Goal: Information Seeking & Learning: Find specific fact

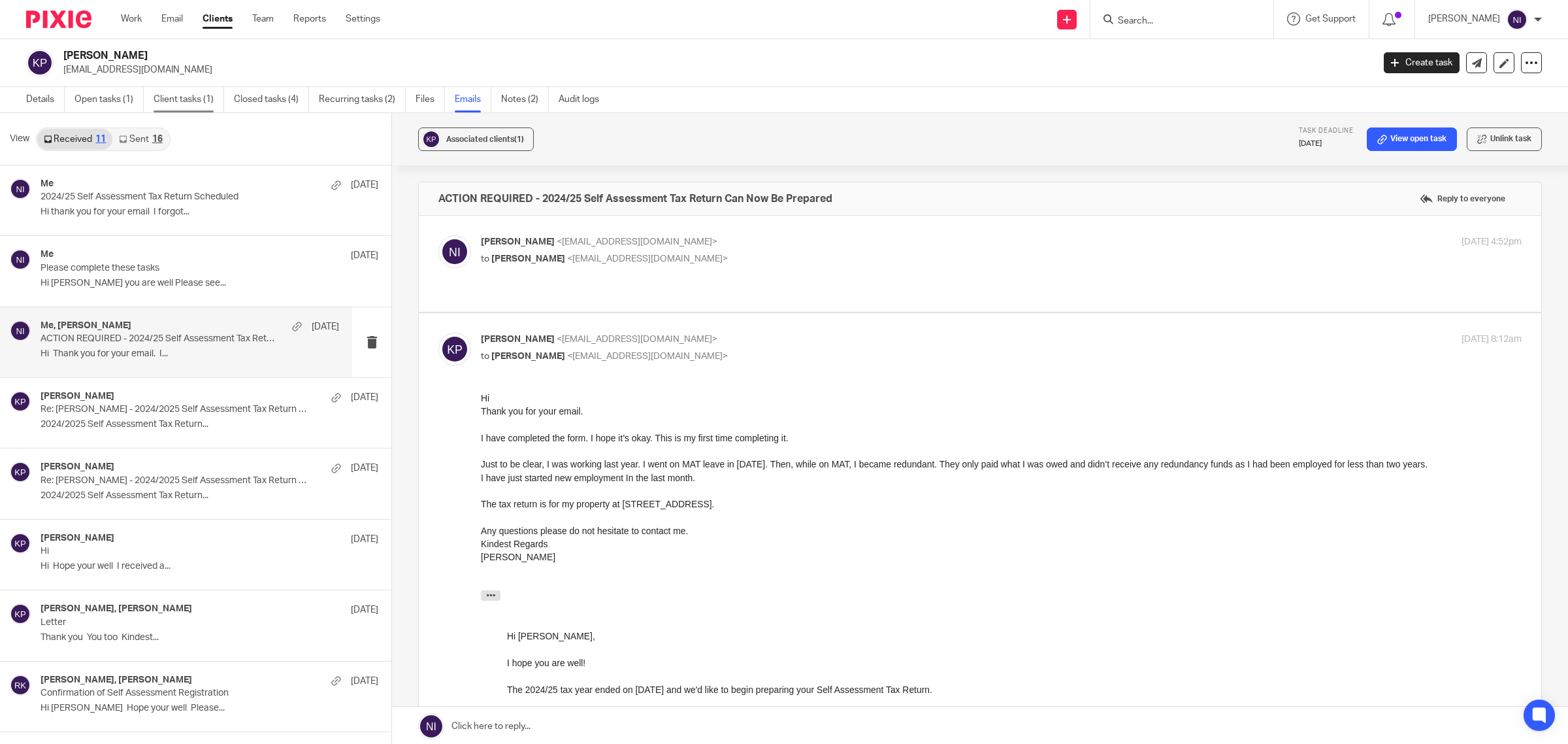
click at [173, 99] on link "Client tasks (1)" at bounding box center [188, 100] width 71 height 25
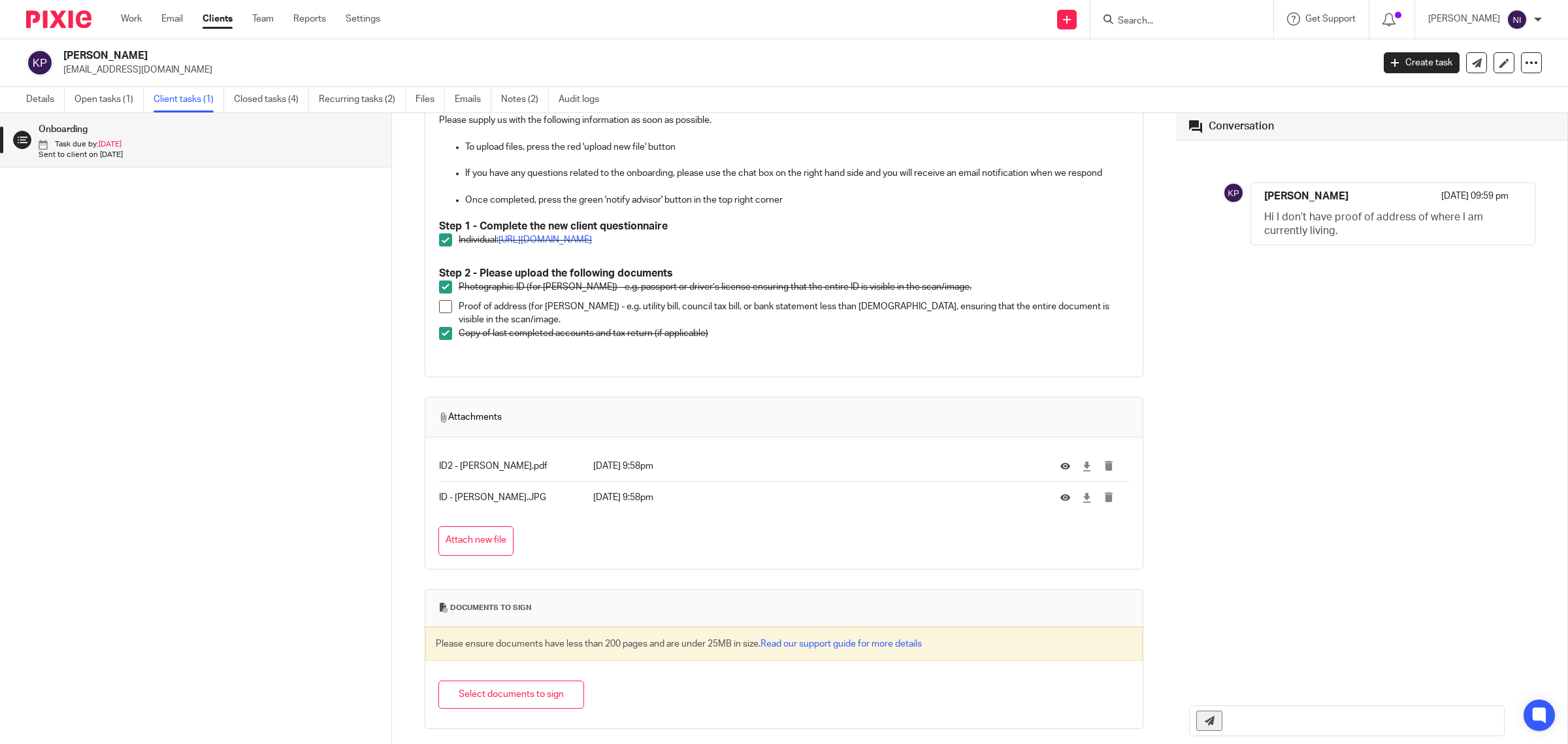
scroll to position [167, 0]
click at [112, 105] on link "Open tasks (1)" at bounding box center [108, 100] width 69 height 25
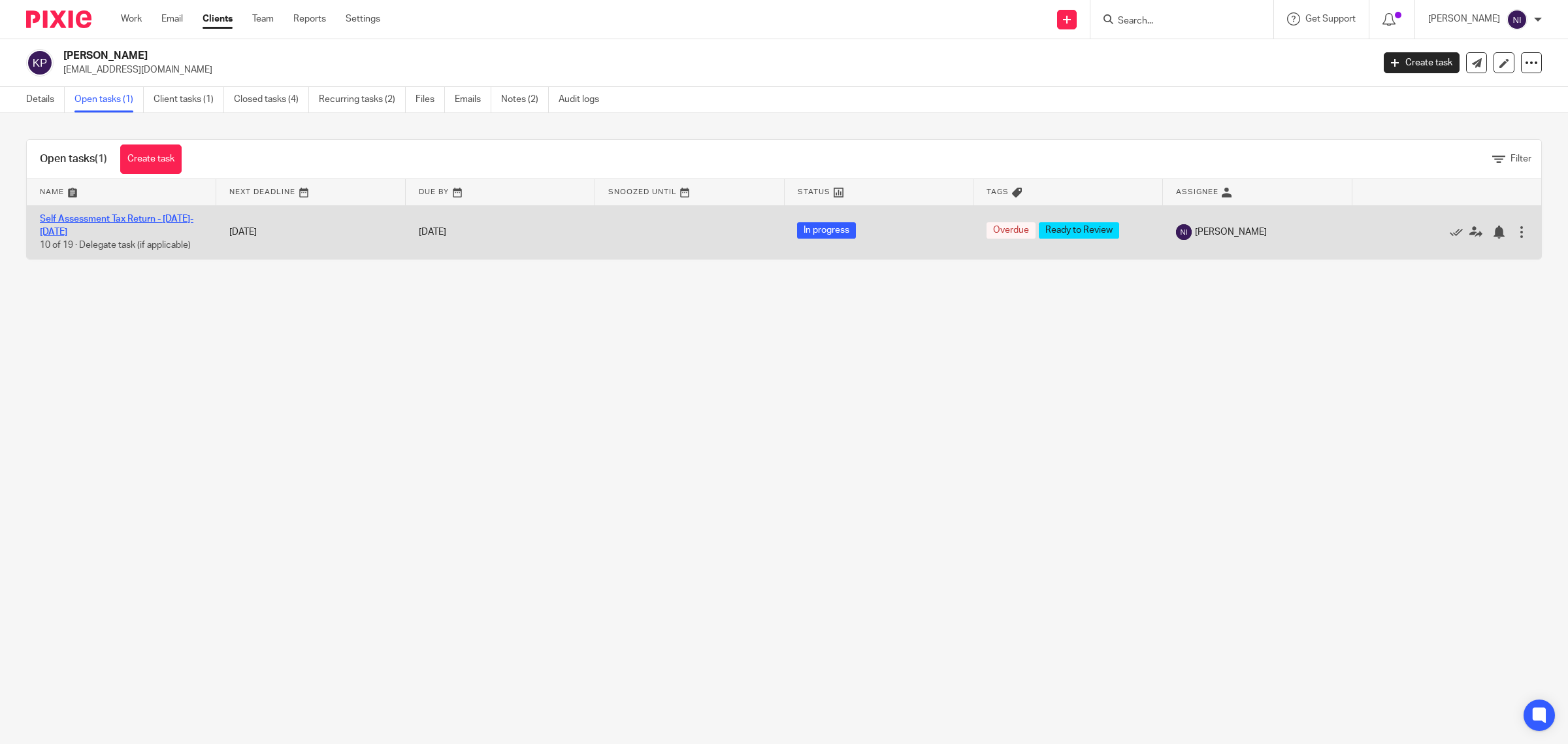
click at [106, 221] on link "Self Assessment Tax Return - [DATE]-[DATE]" at bounding box center [116, 225] width 153 height 23
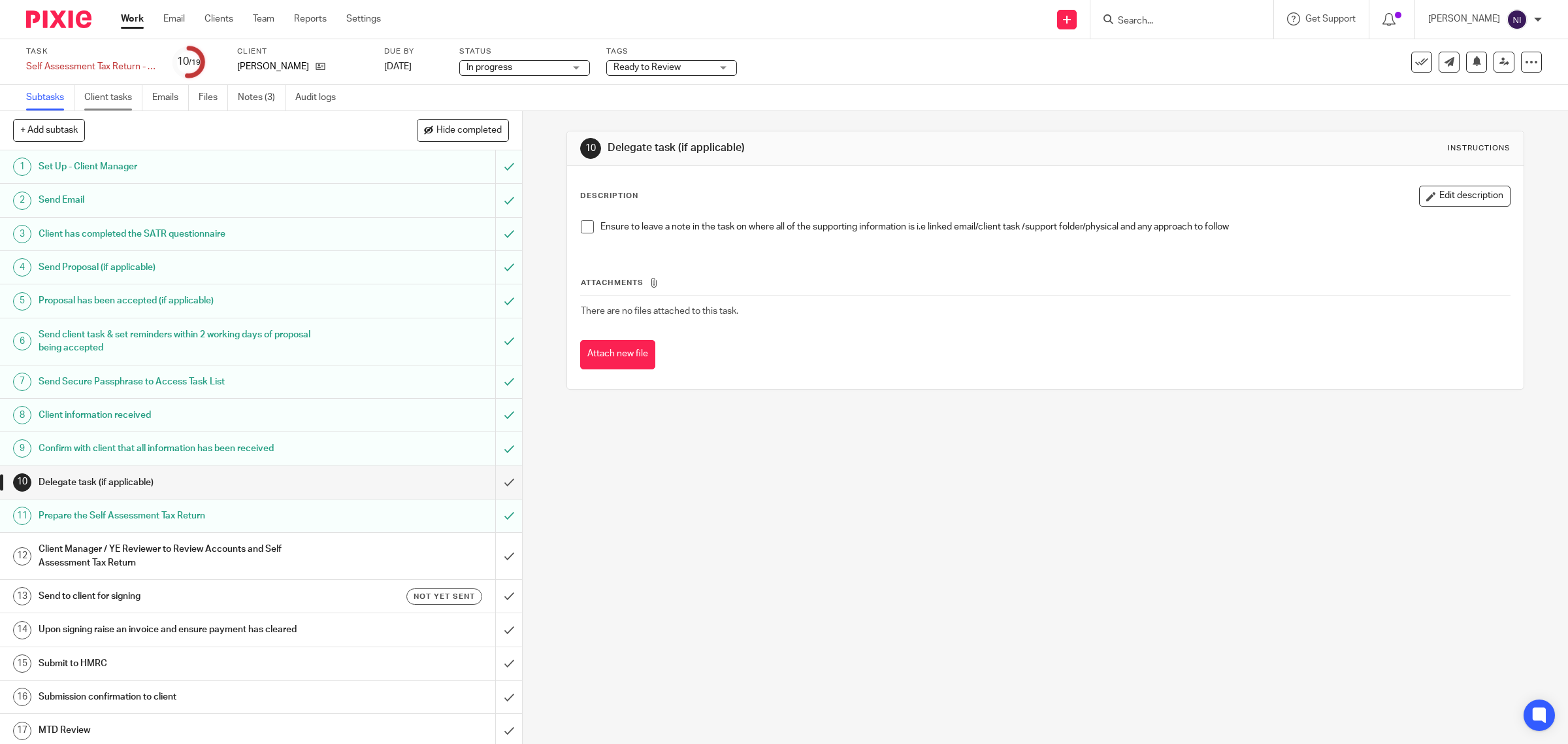
click at [95, 97] on link "Client tasks" at bounding box center [113, 97] width 58 height 25
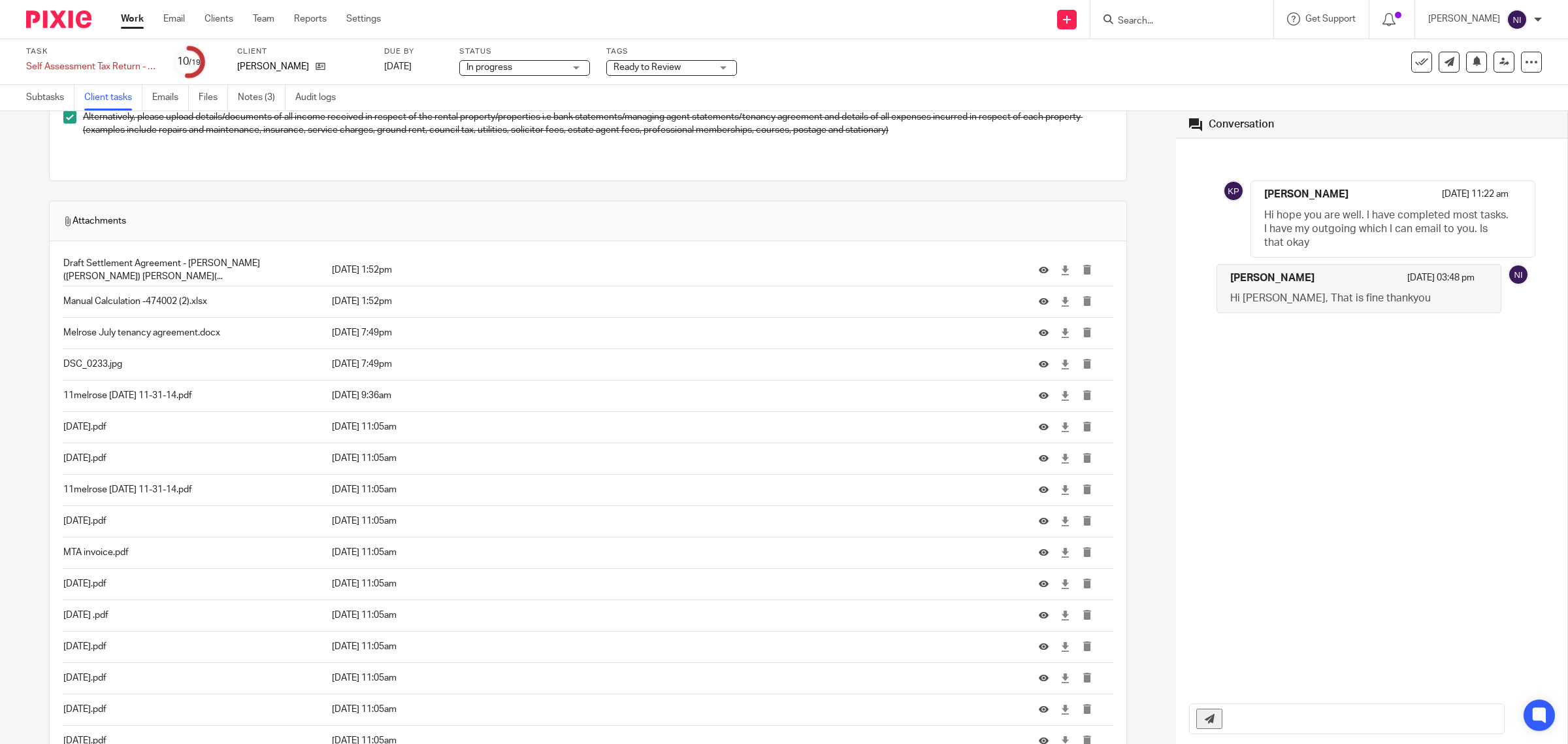
scroll to position [409, 0]
click at [161, 98] on link "Emails" at bounding box center [170, 97] width 36 height 25
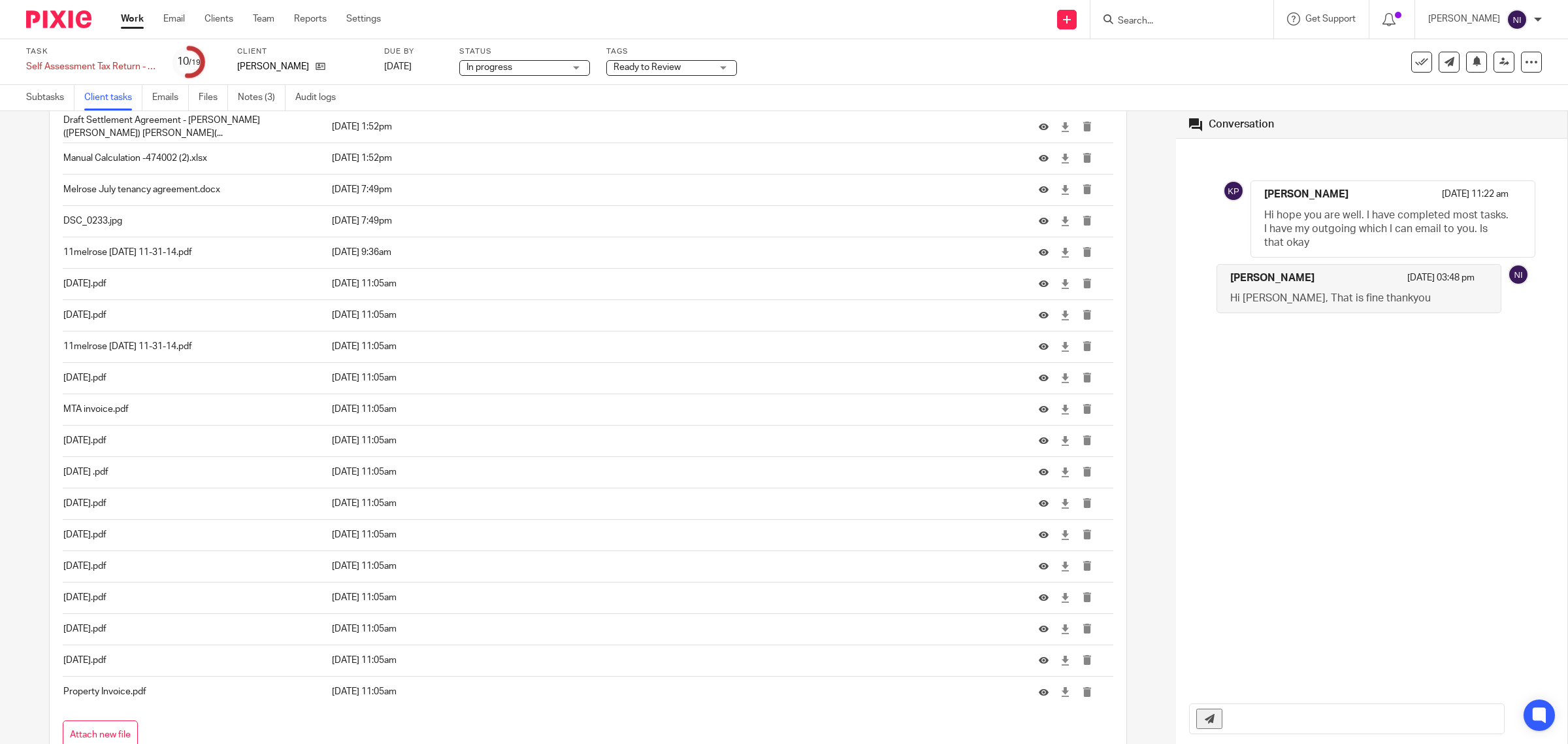
scroll to position [572, 0]
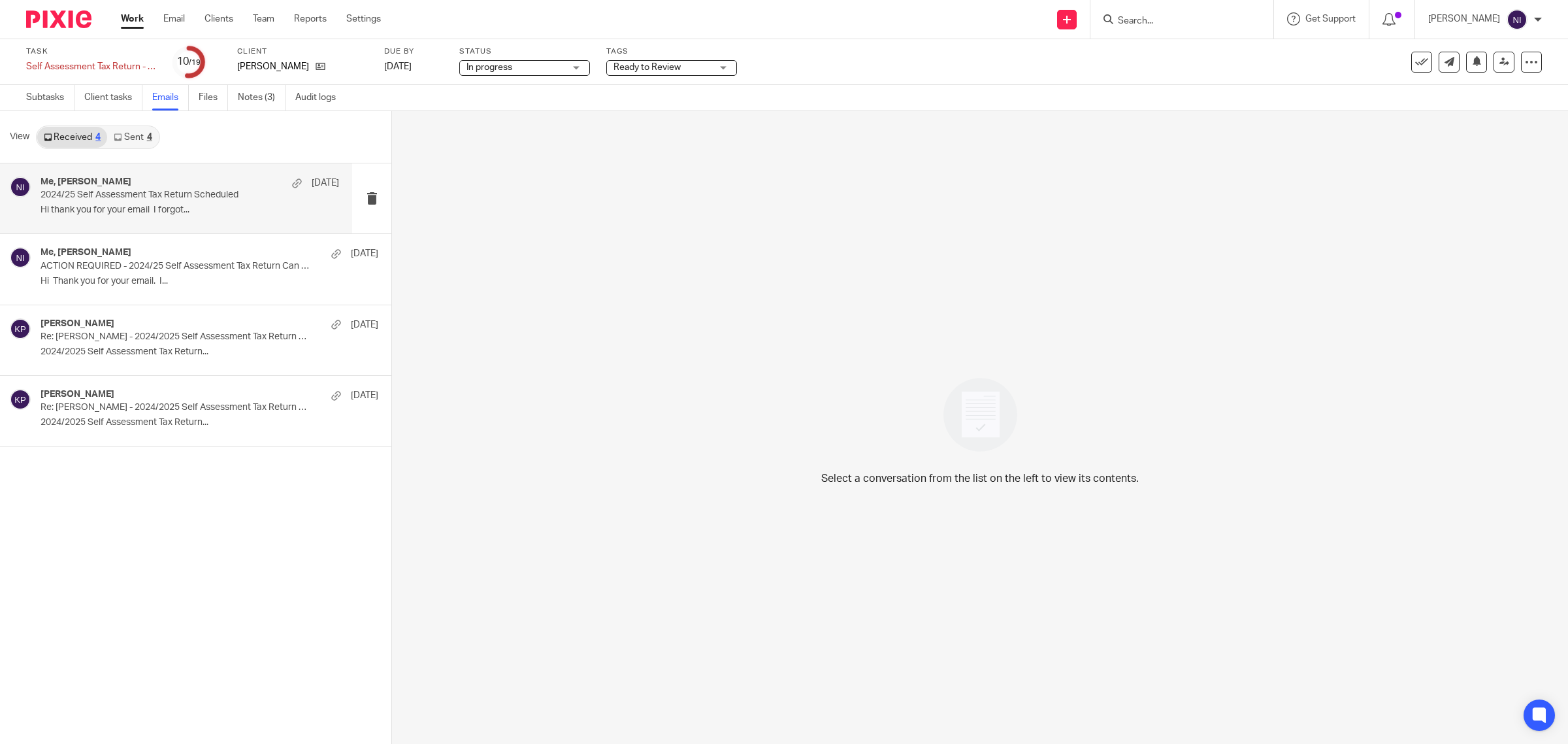
click at [129, 193] on p "2024/25 Self Assessment Tax Return Scheduled" at bounding box center [160, 195] width 239 height 11
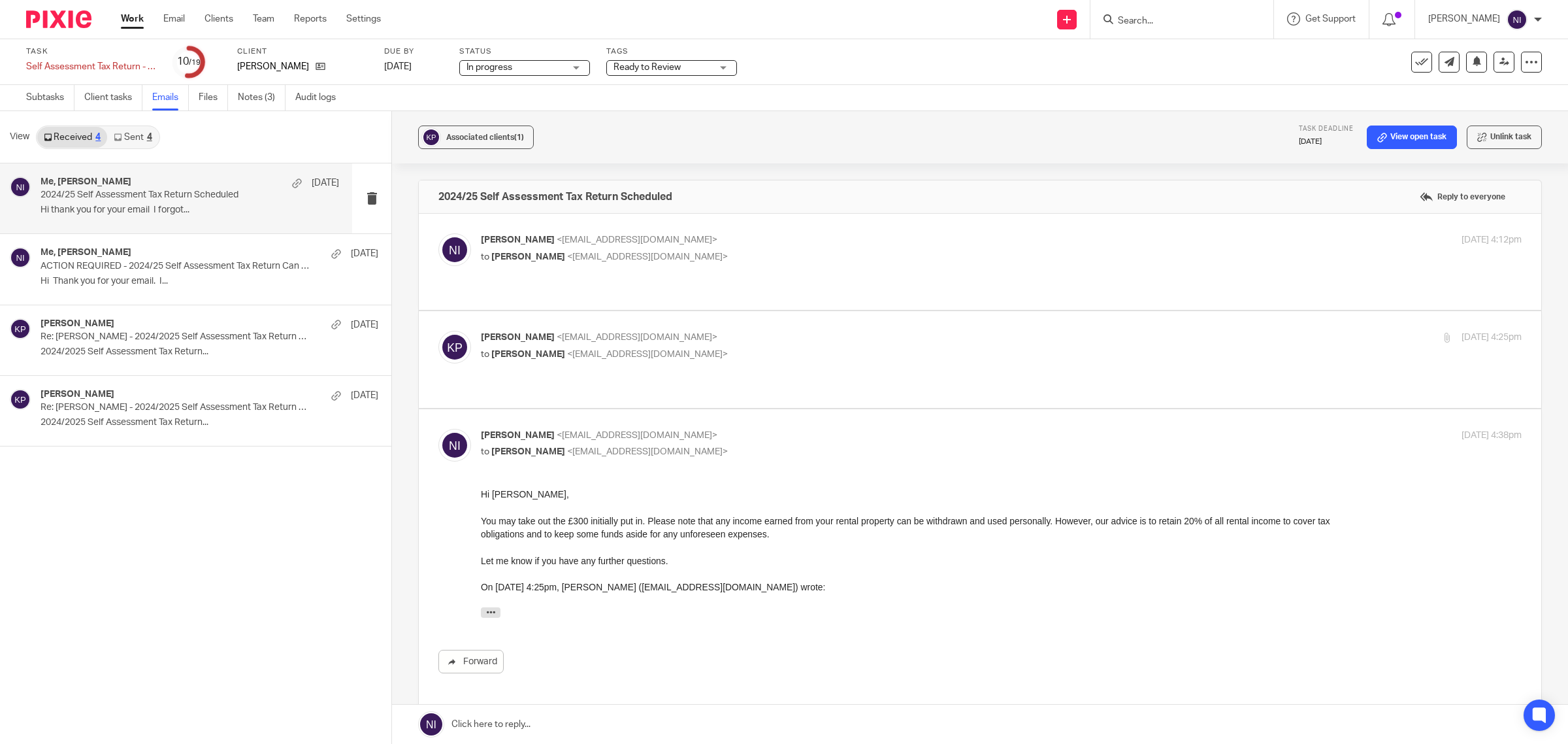
click at [752, 348] on p "to Naeem Ibrahim <naeemibrahim@taxassist.co.uk>" at bounding box center [827, 354] width 693 height 14
checkbox input "true"
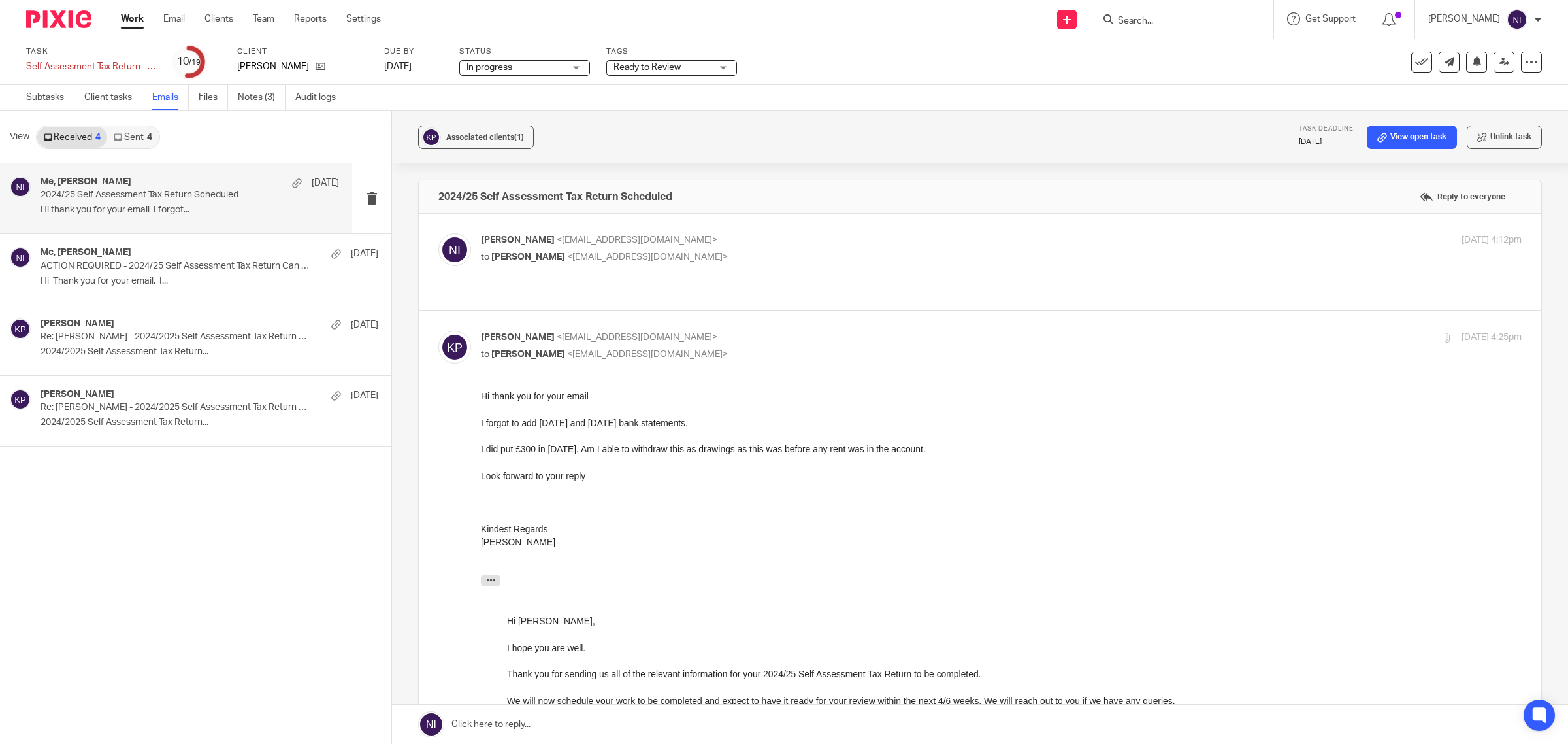
click at [752, 252] on p "to Komal Patel <ms_kay@icloud.com>" at bounding box center [827, 257] width 693 height 14
checkbox input "true"
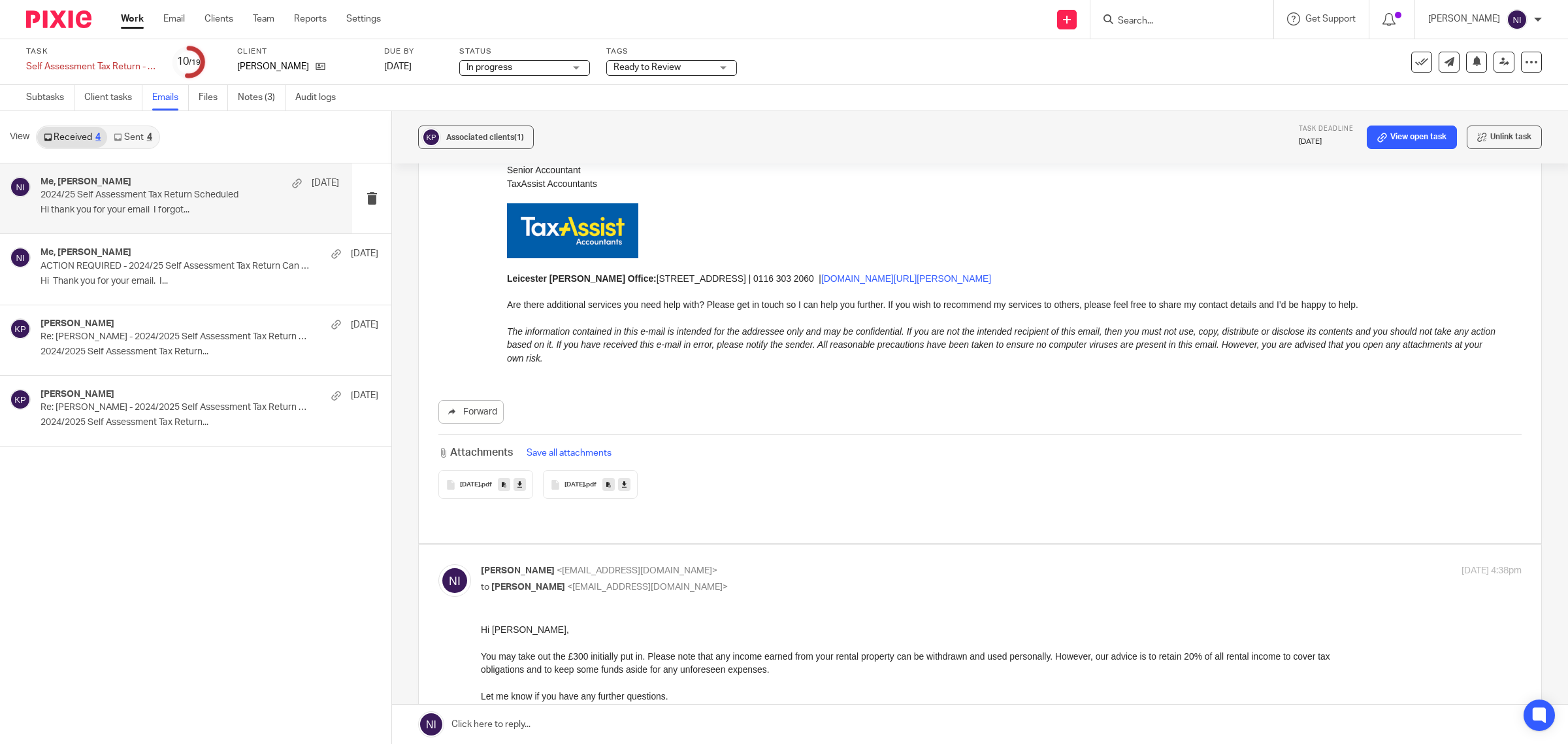
scroll to position [1057, 0]
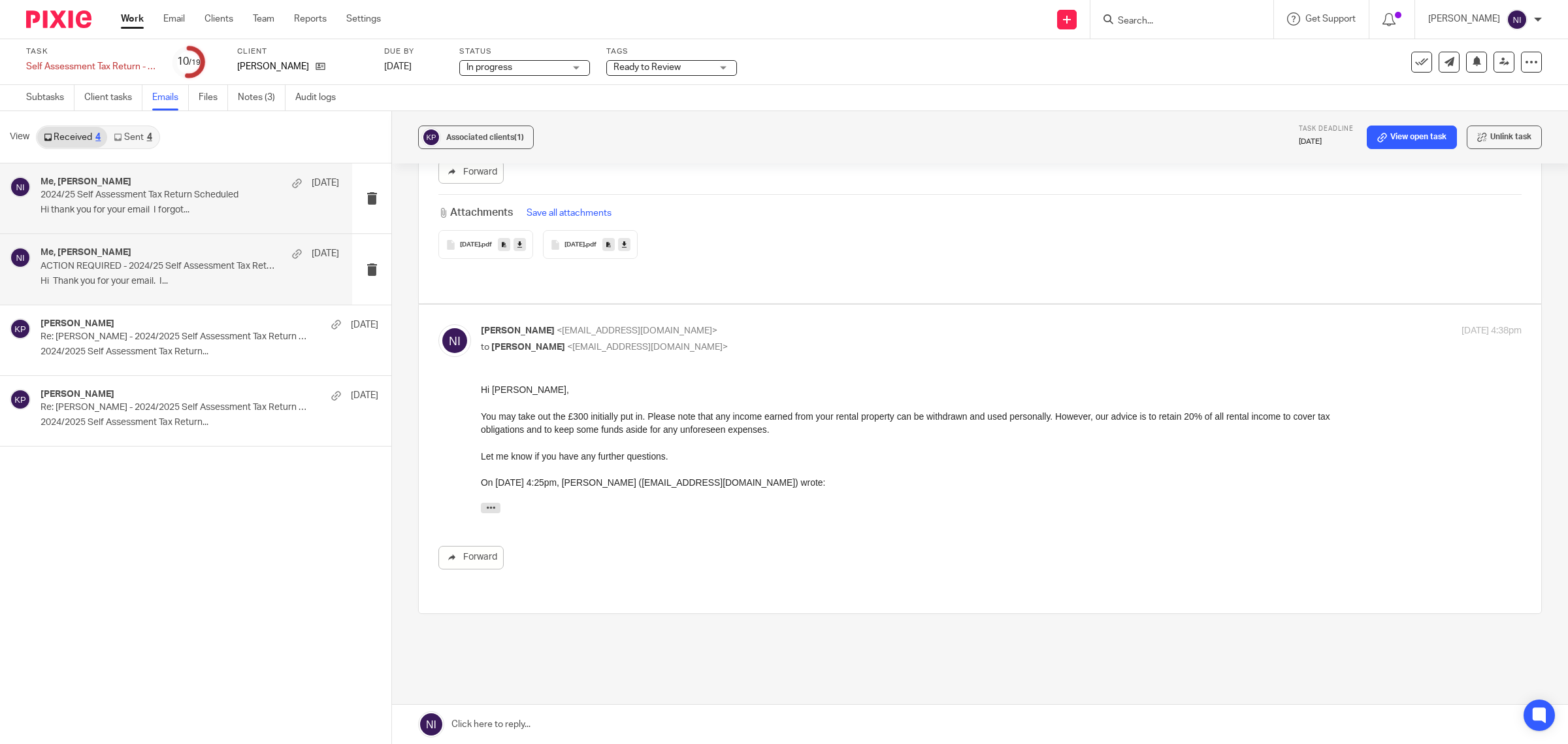
click at [200, 267] on p "ACTION REQUIRED - 2024/25 Self Assessment Tax Return Can Now Be Prepared" at bounding box center [160, 266] width 239 height 11
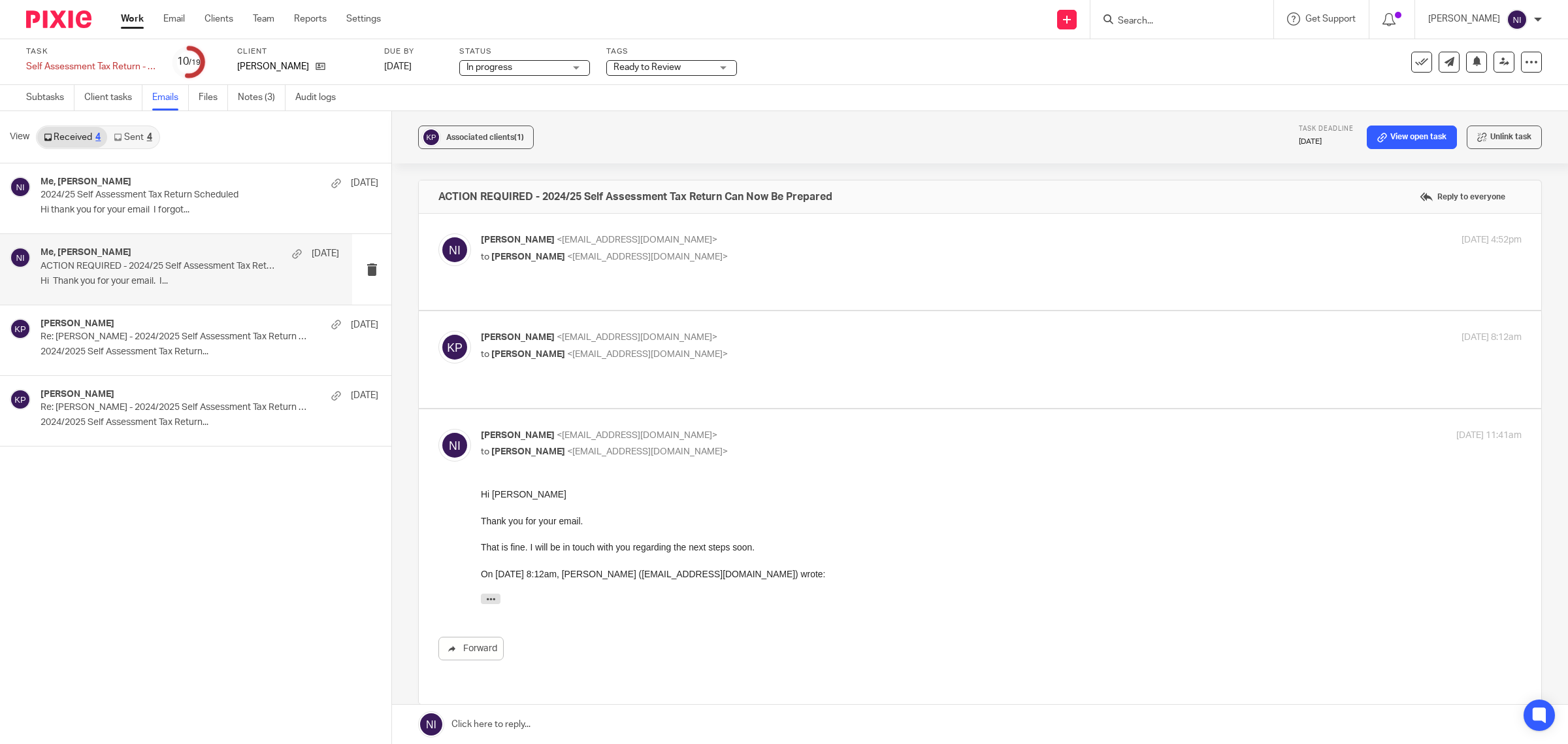
scroll to position [0, 0]
click at [765, 250] on p "to Komal Patel <ms_kay@icloud.com>" at bounding box center [827, 257] width 693 height 14
checkbox input "true"
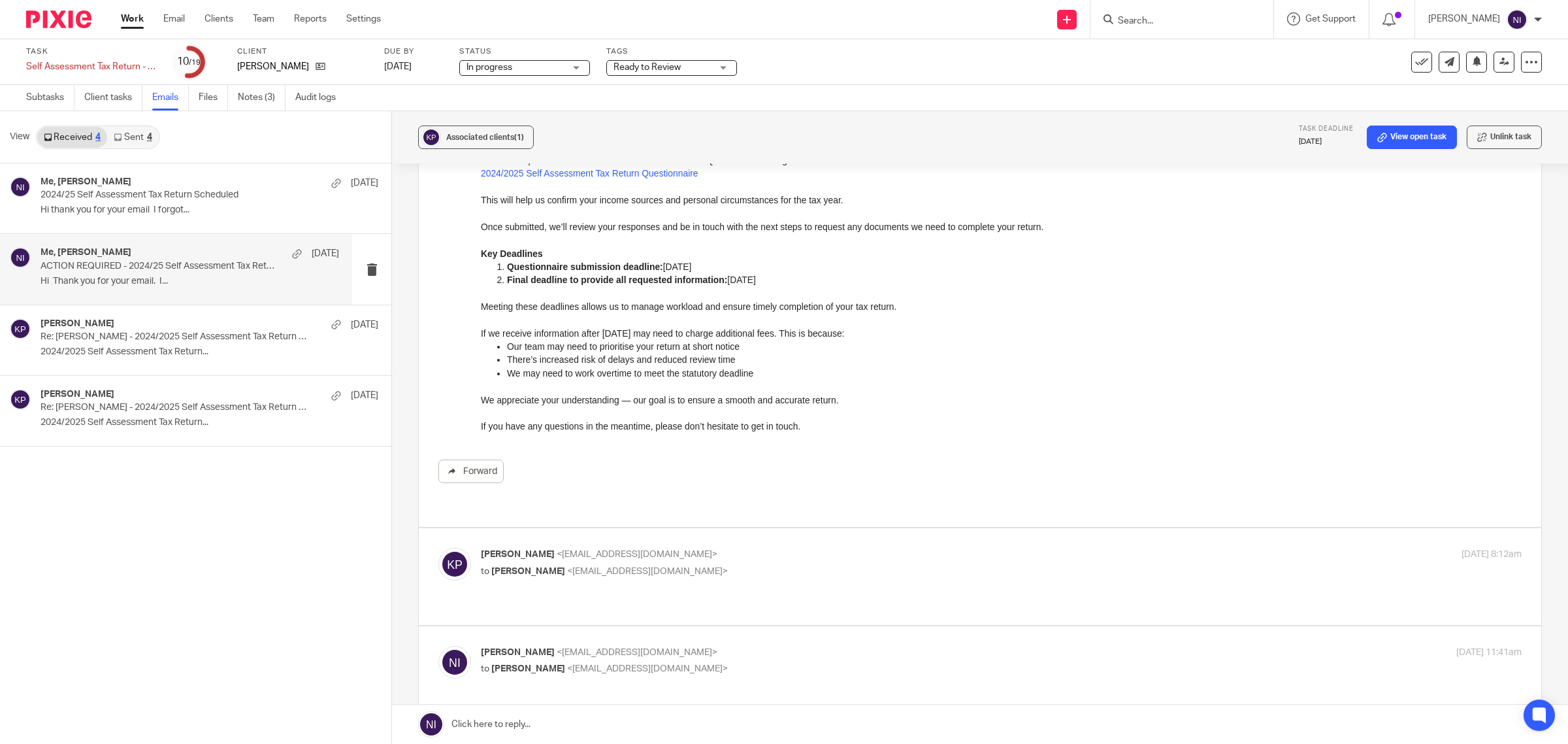
scroll to position [327, 0]
click at [814, 564] on div "Komal Patel <ms_kay@icloud.com> to Naeem Ibrahim <naeemibrahim@taxassist.co.uk>…" at bounding box center [1001, 561] width 1041 height 33
checkbox input "true"
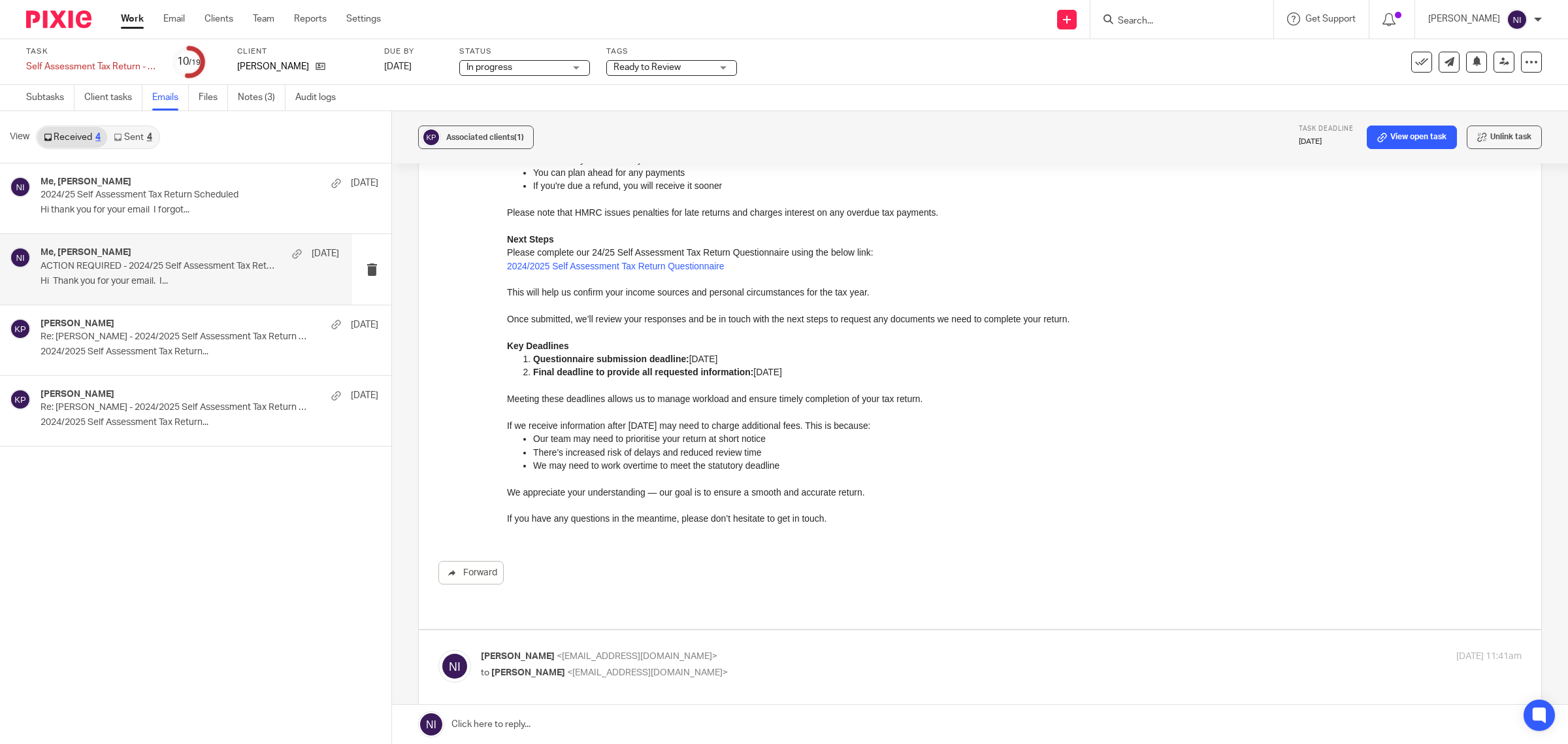
scroll to position [1307, 0]
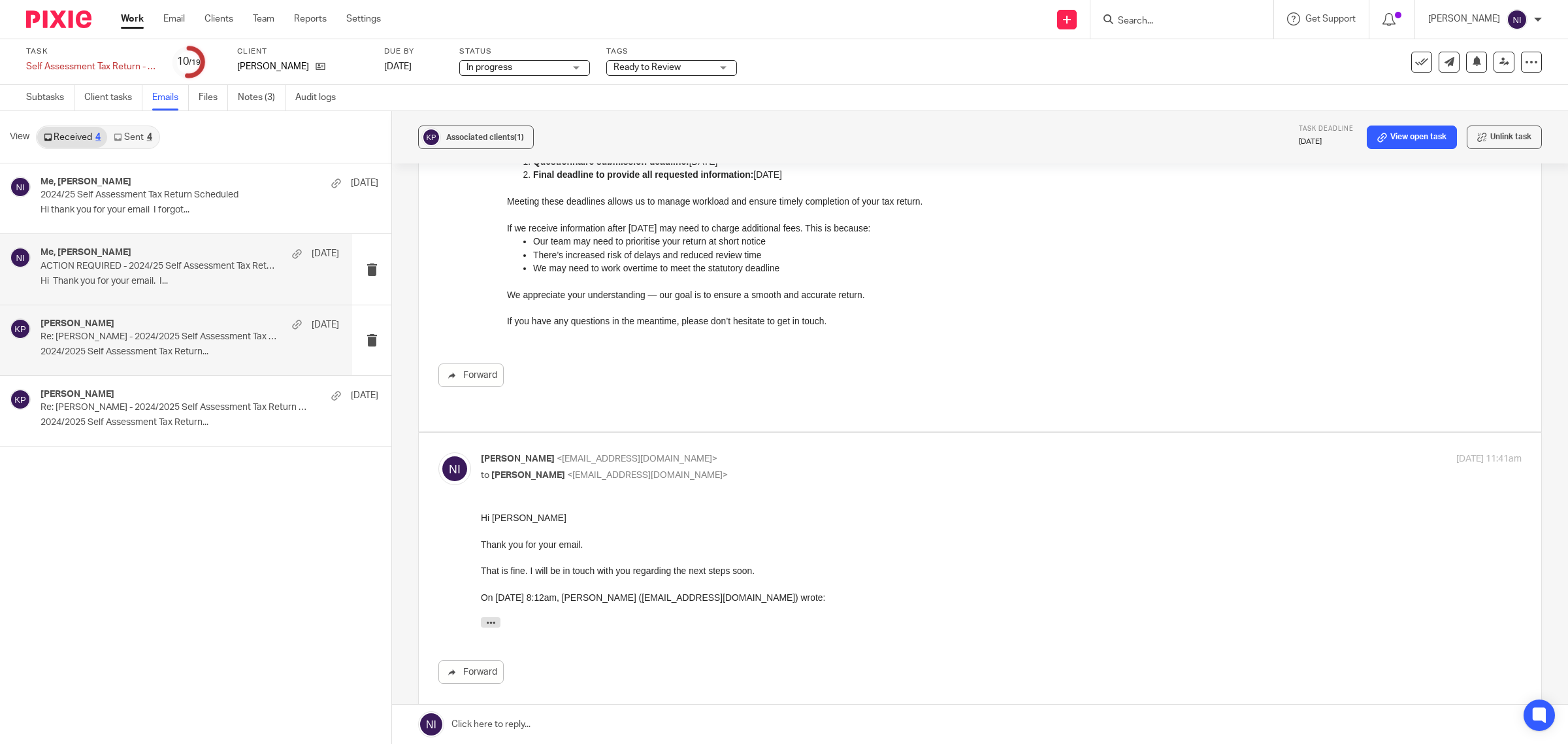
click at [134, 348] on p "2024/2025 Self Assessment Tax Return..." at bounding box center [190, 351] width 299 height 11
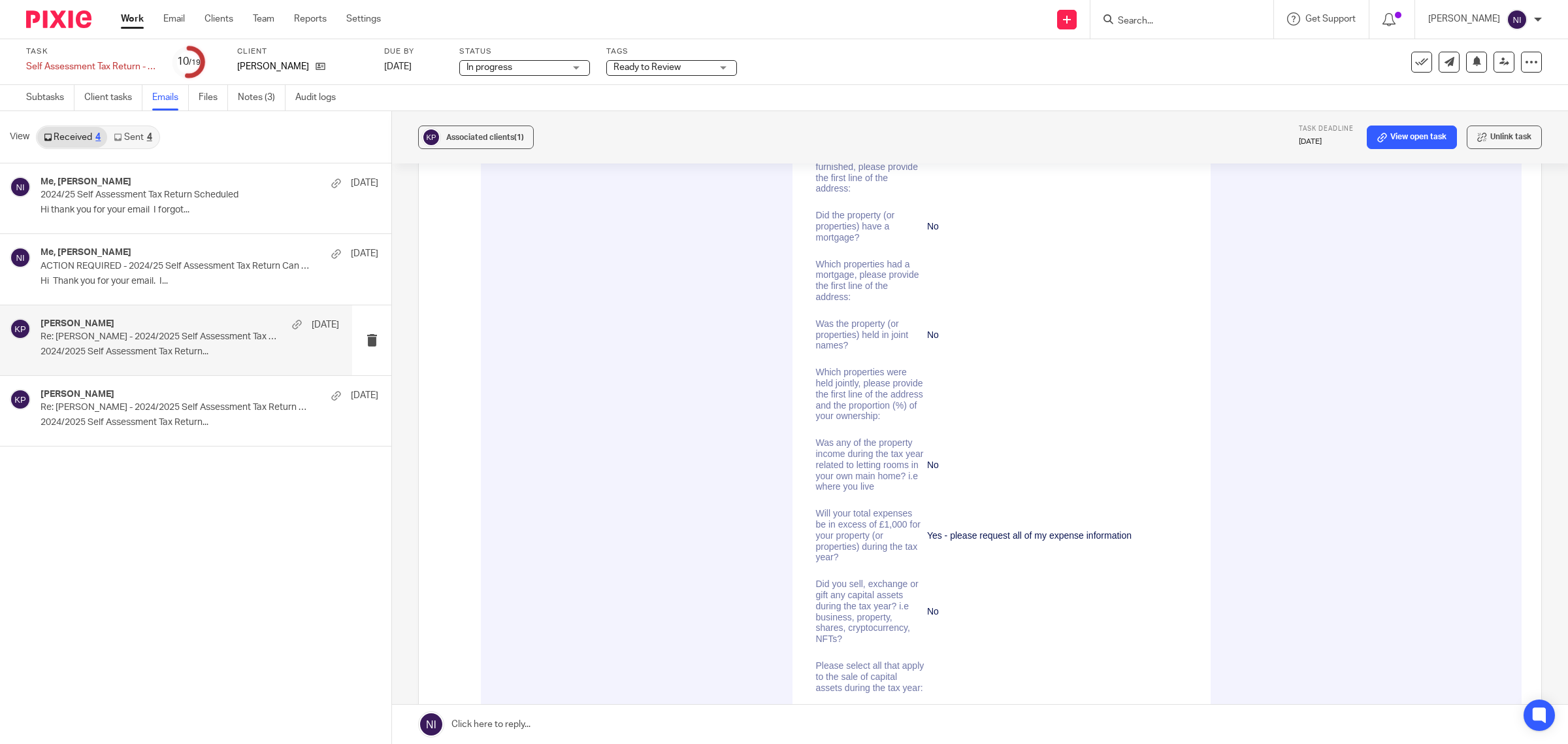
scroll to position [4085, 0]
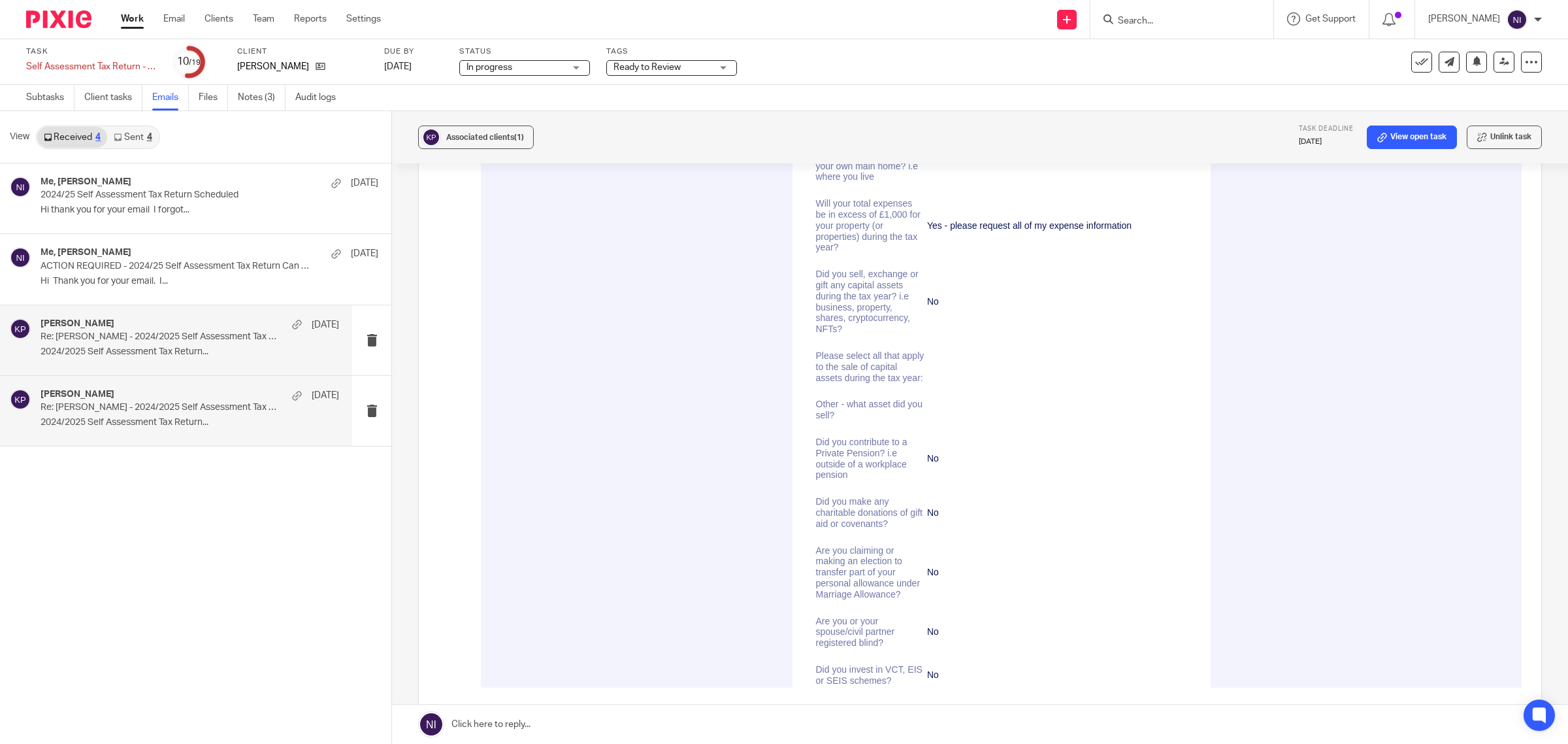
click at [229, 430] on div "Komal Patel 23 May Re: Komal Patel - 2024/2025 Self Assessment Tax Return Quest…" at bounding box center [190, 411] width 299 height 44
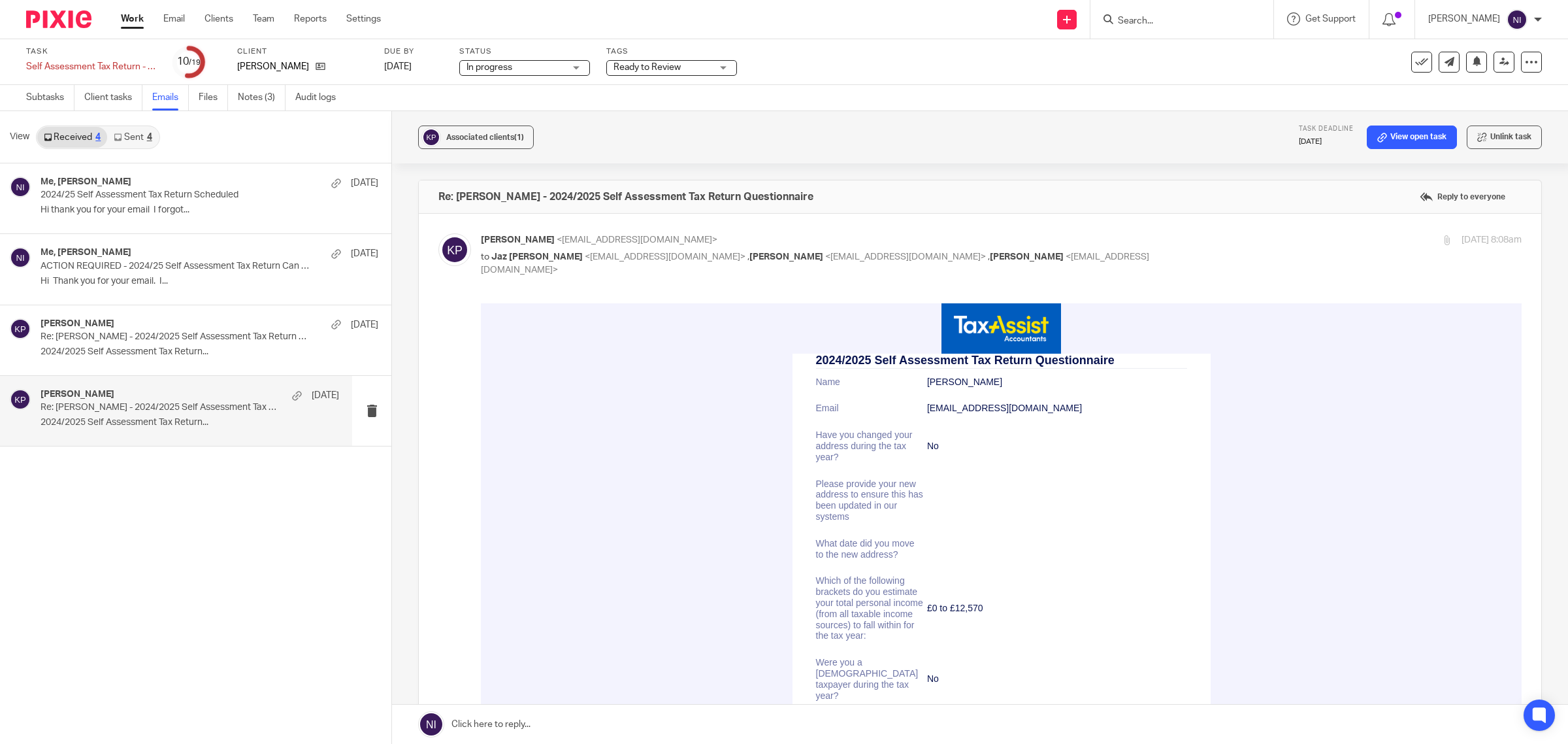
scroll to position [490, 0]
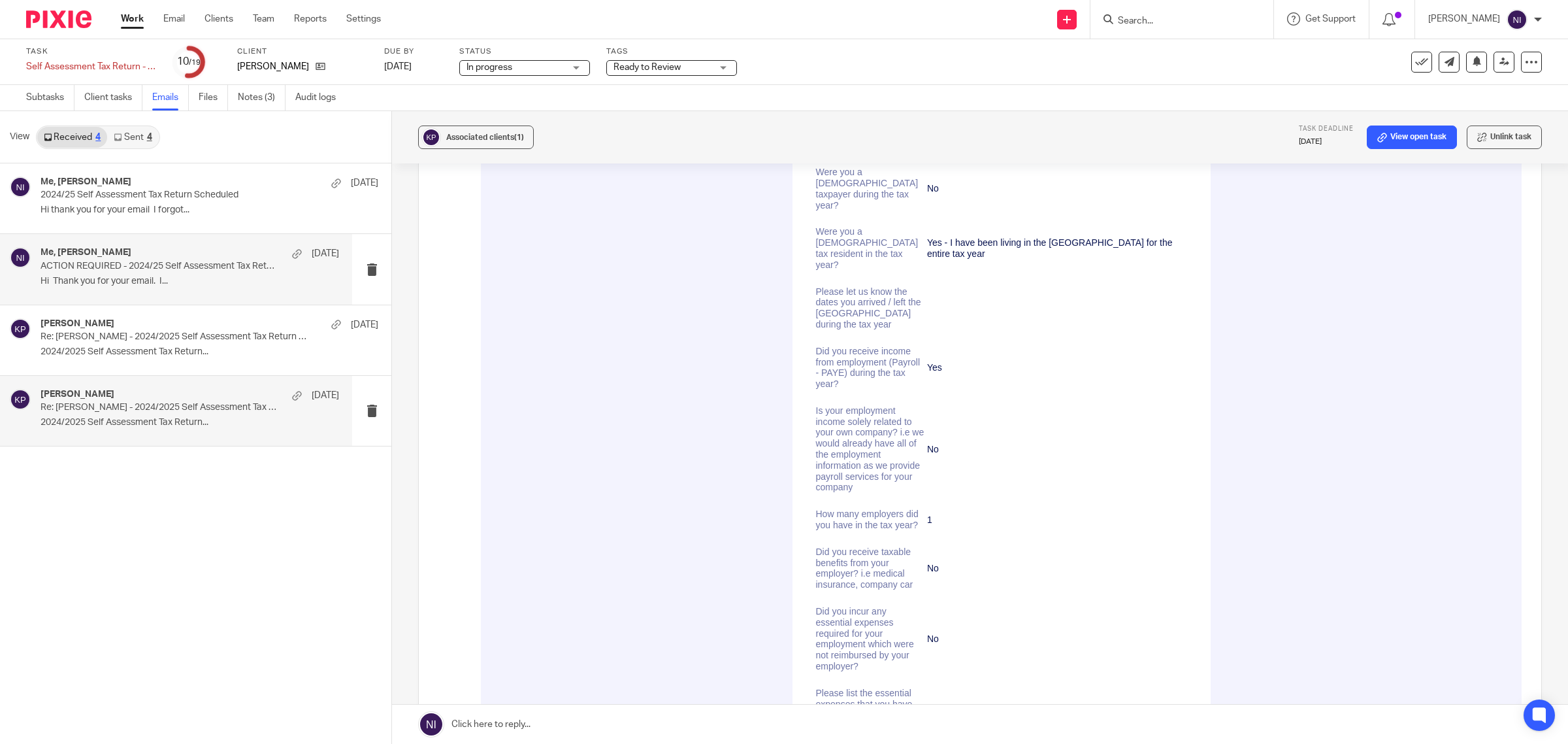
click at [174, 270] on p "ACTION REQUIRED - 2024/25 Self Assessment Tax Return Can Now Be Prepared" at bounding box center [160, 266] width 239 height 11
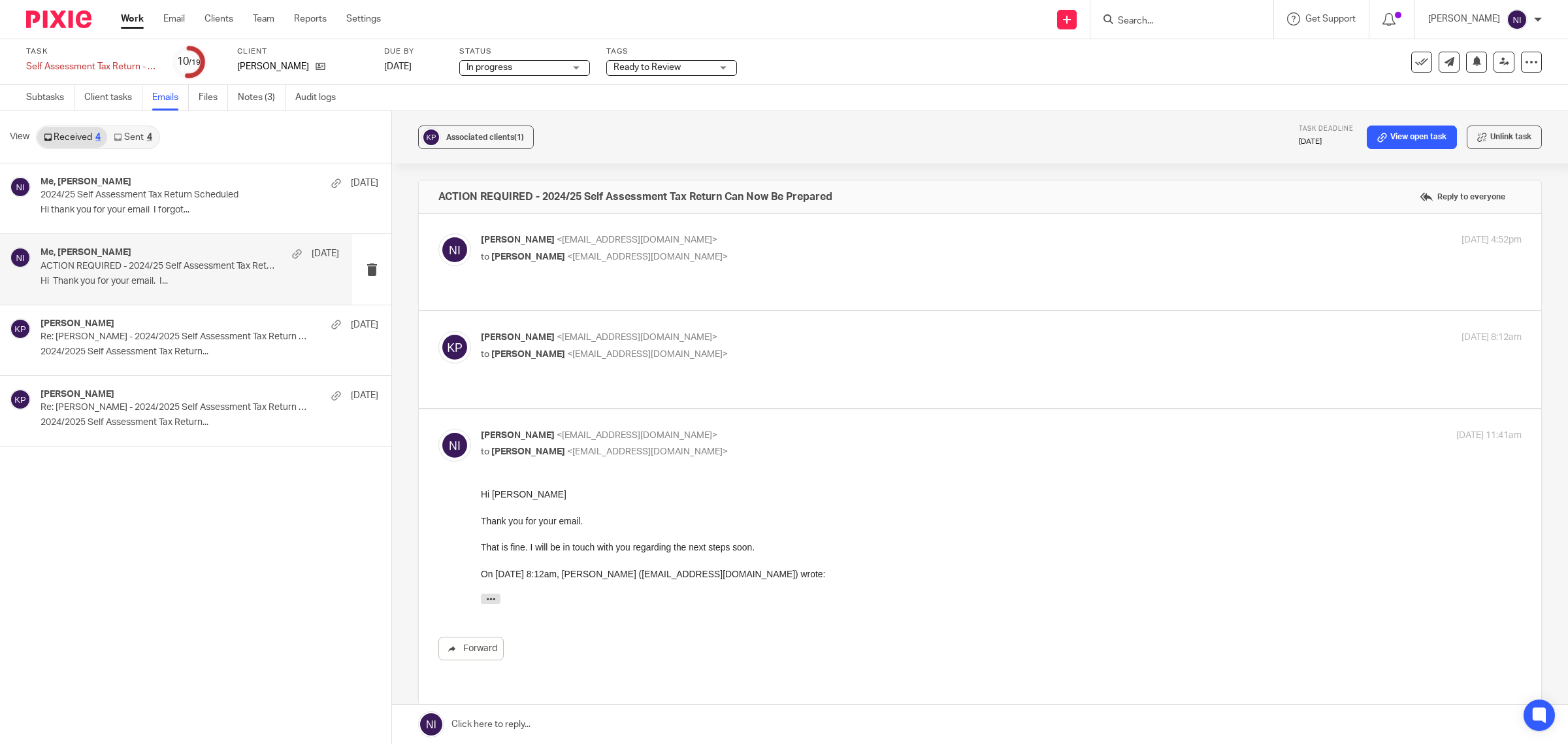
scroll to position [0, 0]
click at [753, 352] on div "Komal Patel <ms_kay@icloud.com> to Naeem Ibrahim <naeemibrahim@taxassist.co.uk>…" at bounding box center [980, 359] width 1083 height 57
click at [755, 331] on p "Komal Patel <ms_kay@icloud.com>" at bounding box center [827, 337] width 693 height 14
checkbox input "true"
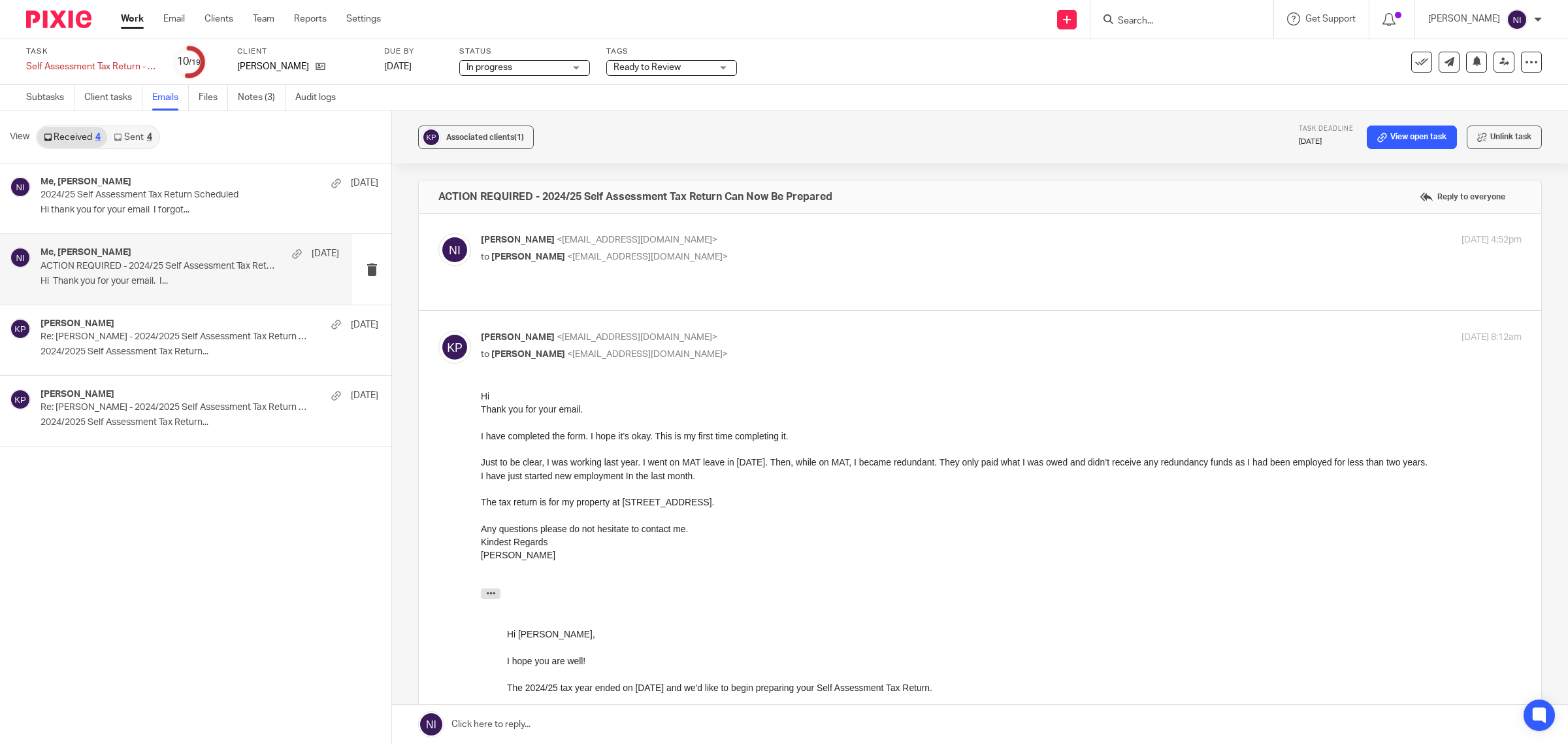
click at [748, 273] on div "Naeem Ibrahim <naeemibrahim@taxassist.co.uk> to Komal Patel <ms_kay@icloud.com>…" at bounding box center [980, 262] width 1083 height 57
click at [779, 244] on p "Naeem Ibrahim <naeemibrahim@taxassist.co.uk>" at bounding box center [827, 240] width 693 height 14
checkbox input "true"
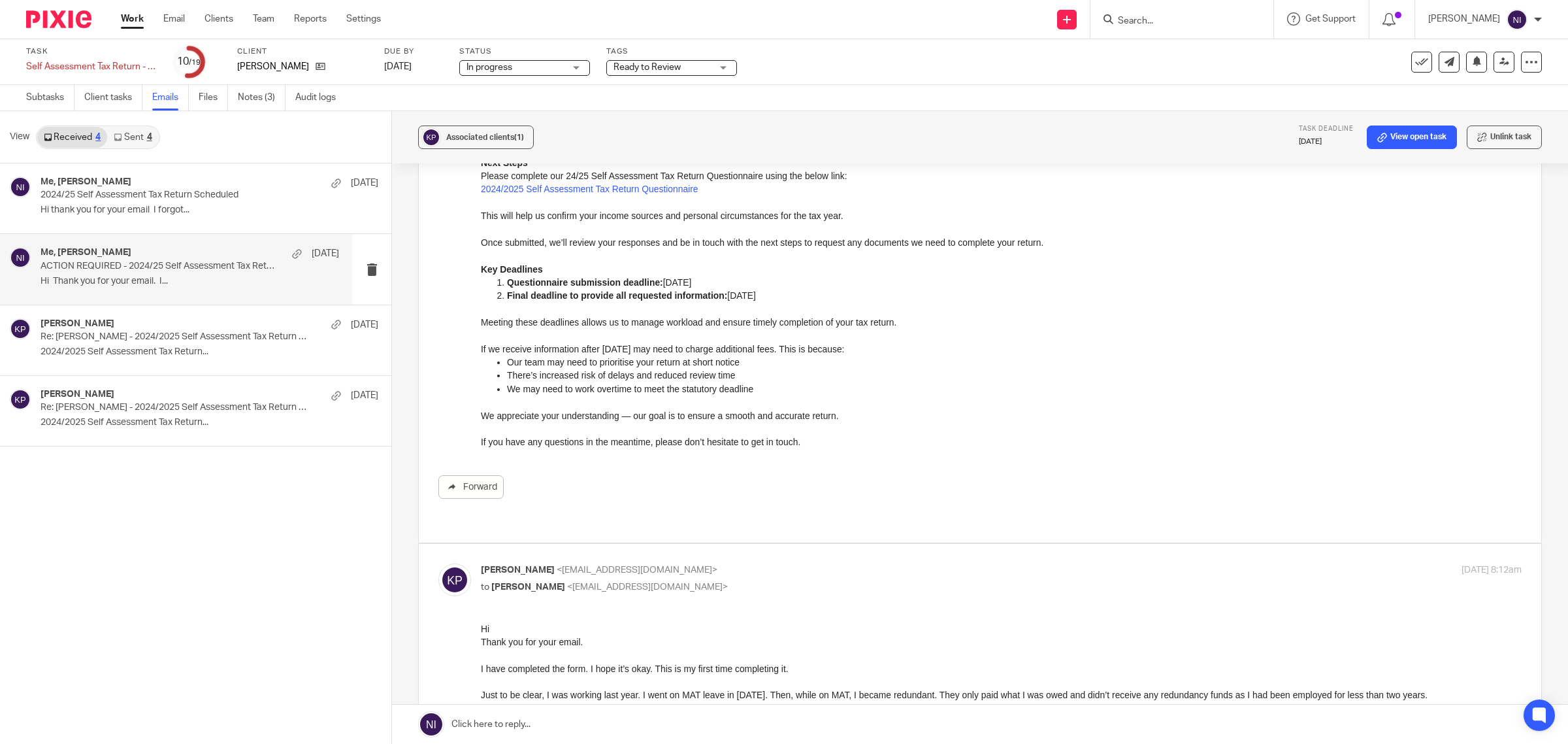
scroll to position [245, 0]
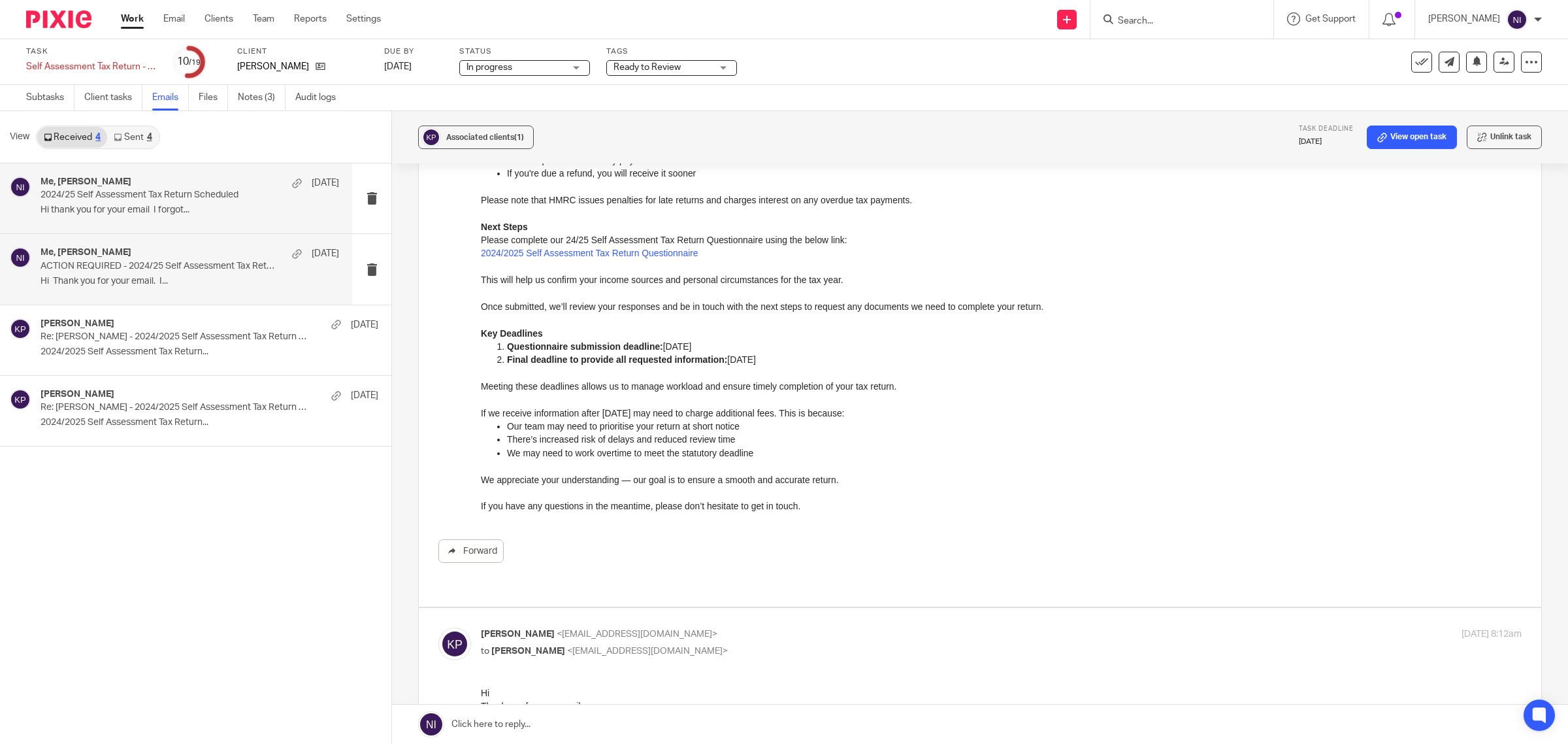
click at [164, 223] on div "Me, Komal Patel 13 Aug 2024/25 Self Assessment Tax Return Scheduled Hi thank yo…" at bounding box center [176, 199] width 352 height 70
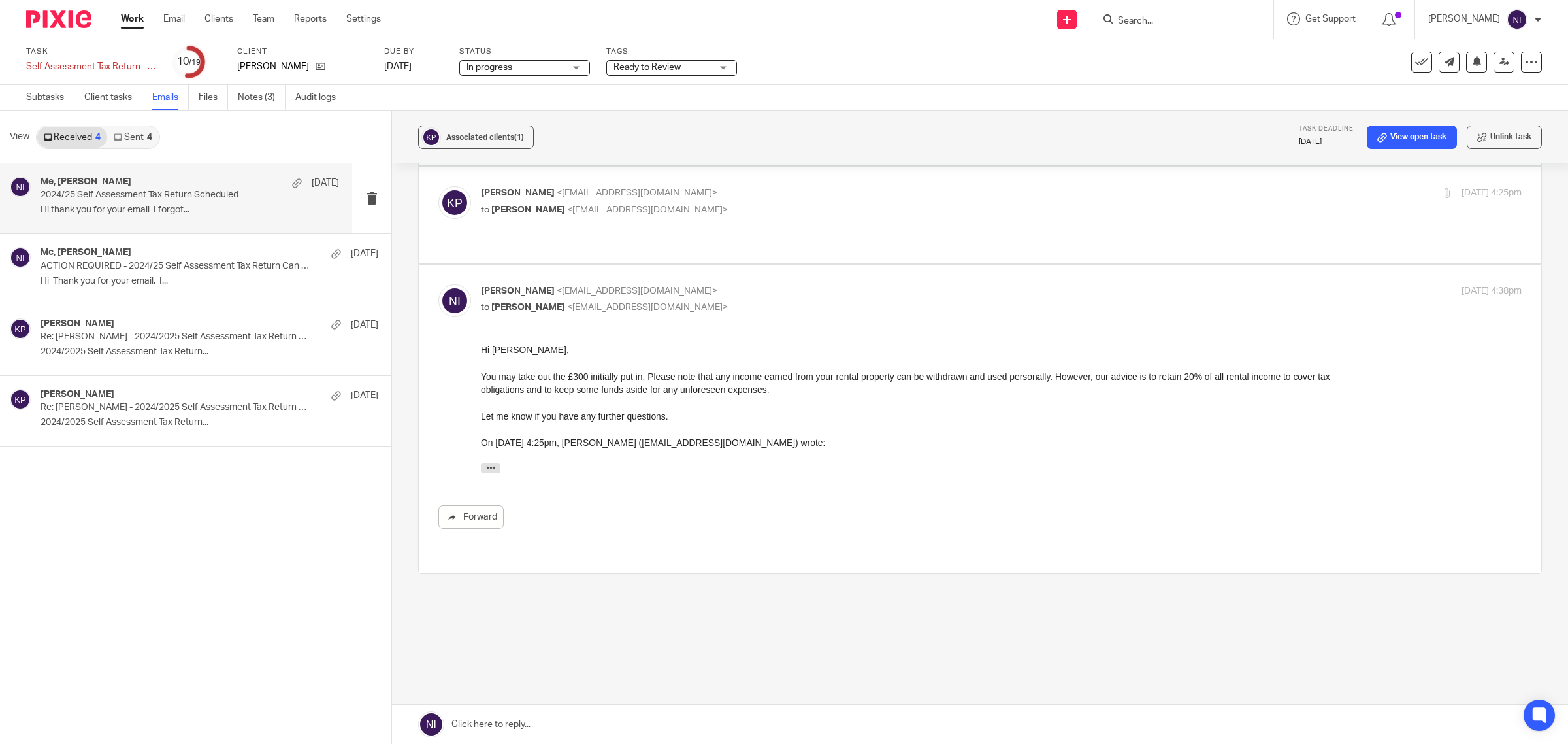
scroll to position [0, 0]
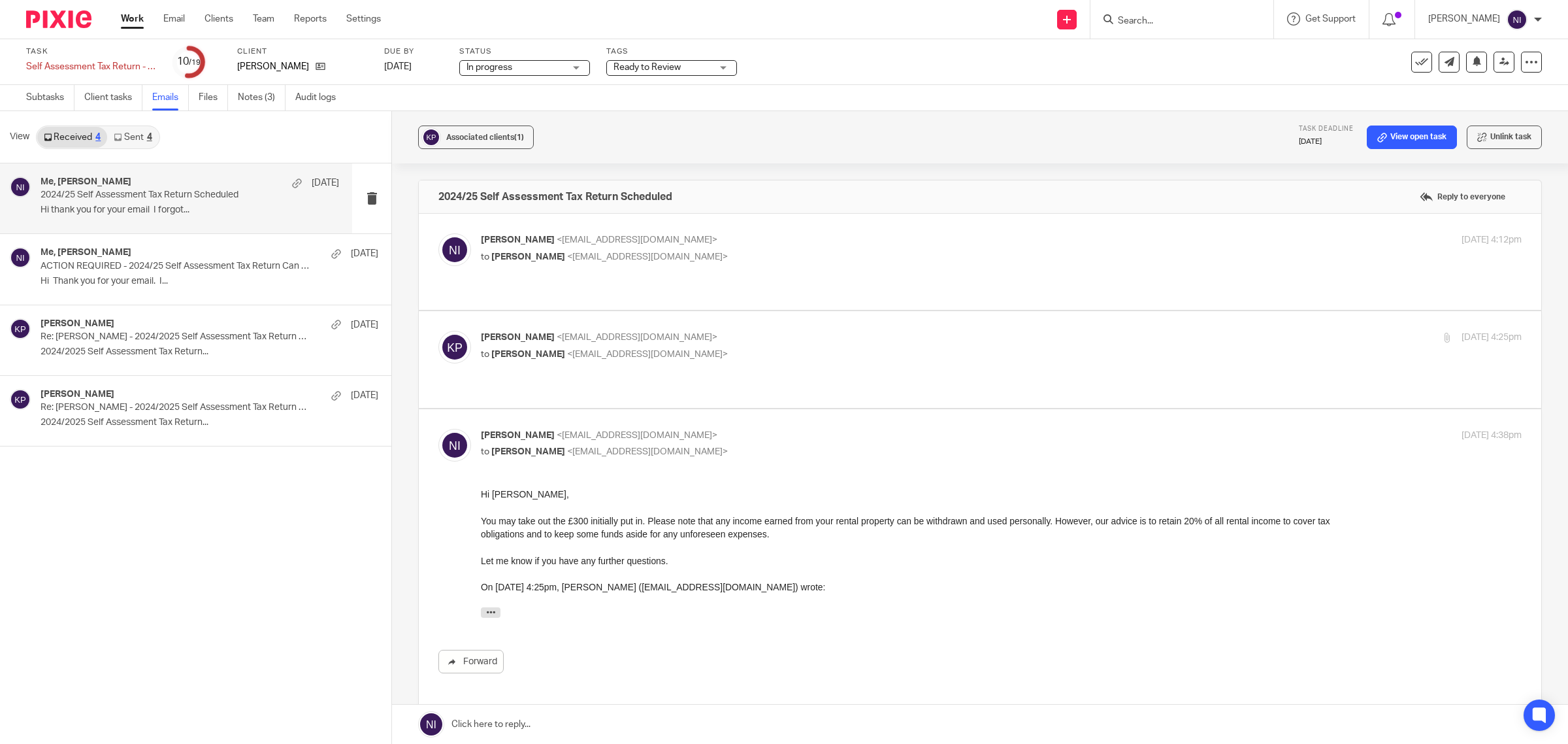
click at [909, 313] on label at bounding box center [980, 359] width 1122 height 96
click at [438, 330] on input "checkbox" at bounding box center [438, 330] width 1 height 1
checkbox input "true"
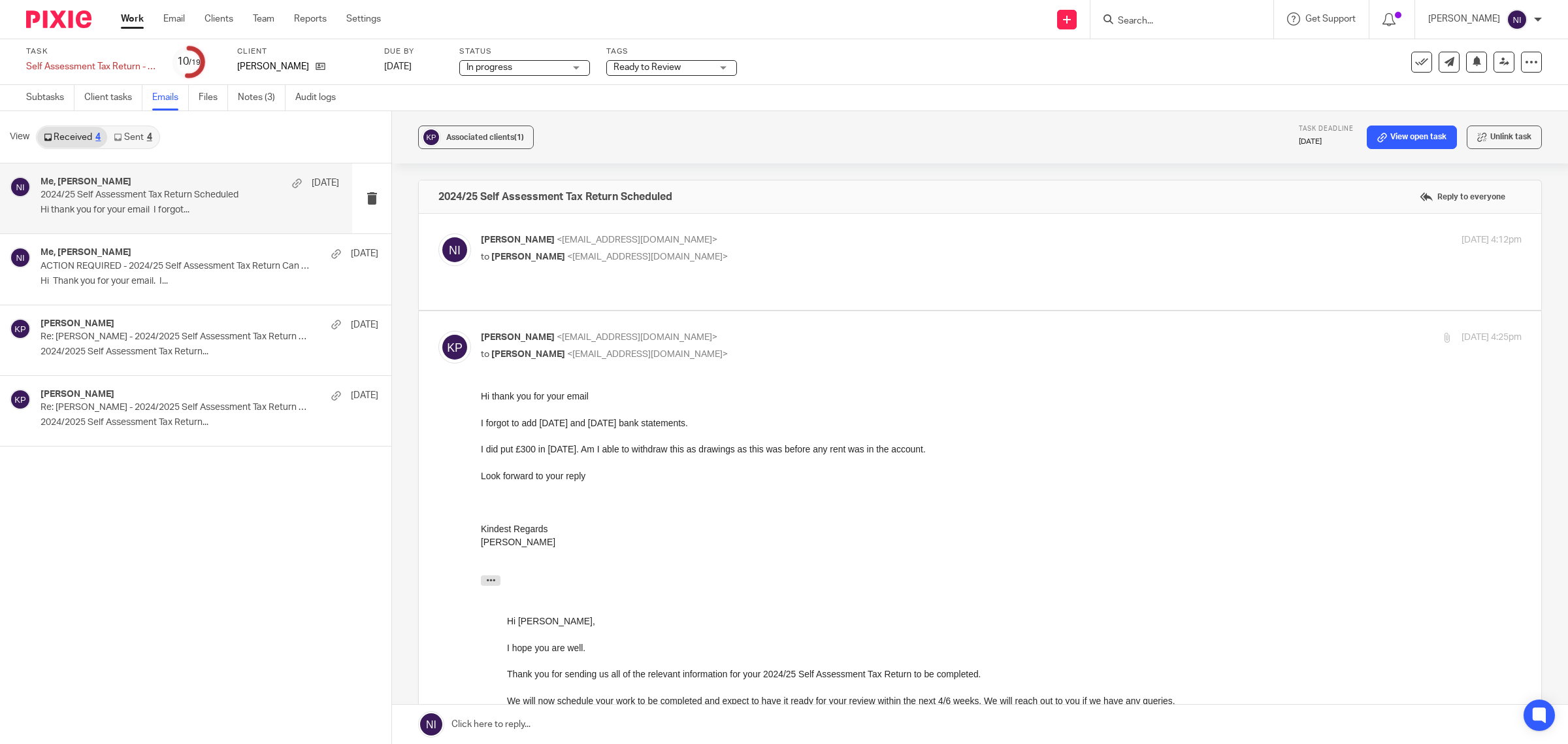
click at [872, 242] on p "Naeem Ibrahim <naeemibrahim@taxassist.co.uk>" at bounding box center [827, 240] width 693 height 14
checkbox input "true"
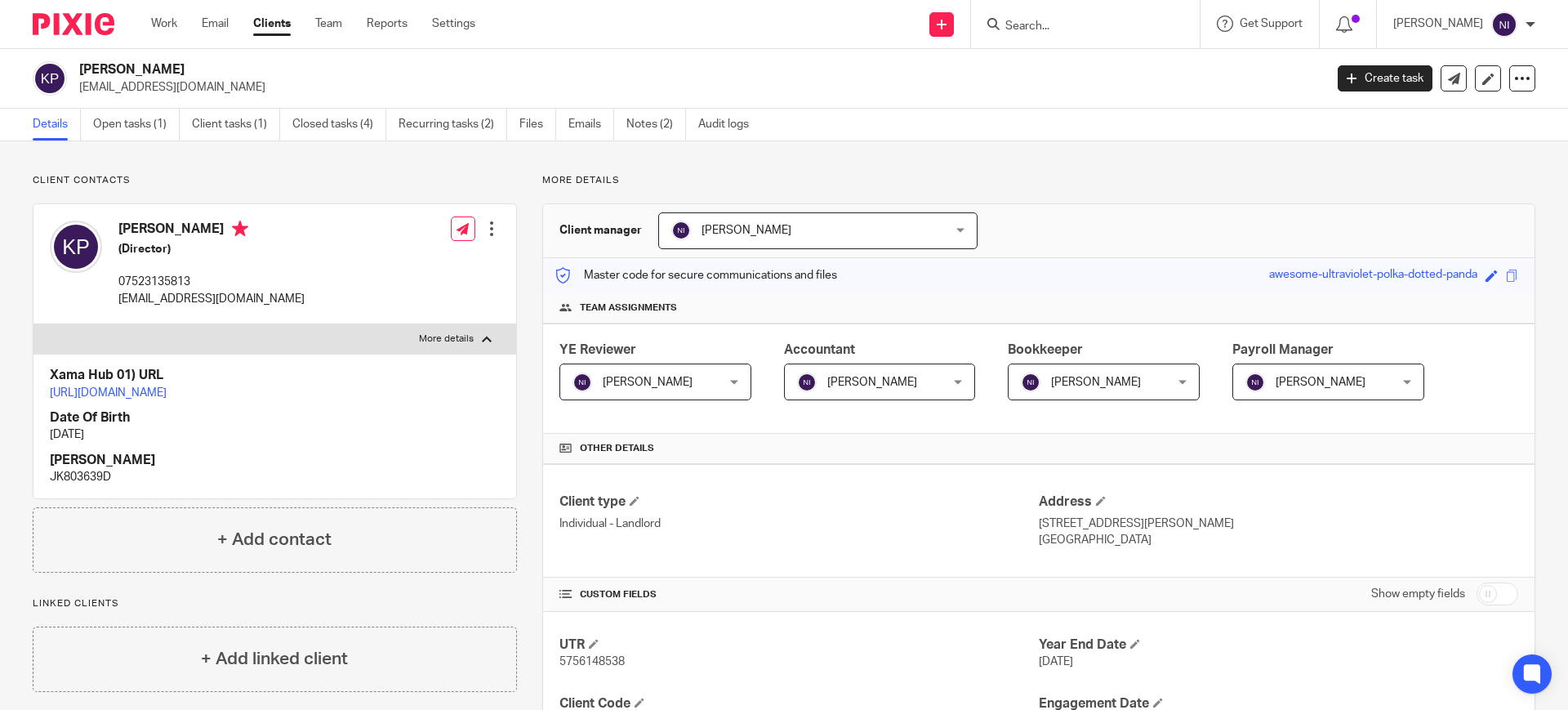
click at [1024, 31] on input "Search" at bounding box center [1077, 27] width 147 height 15
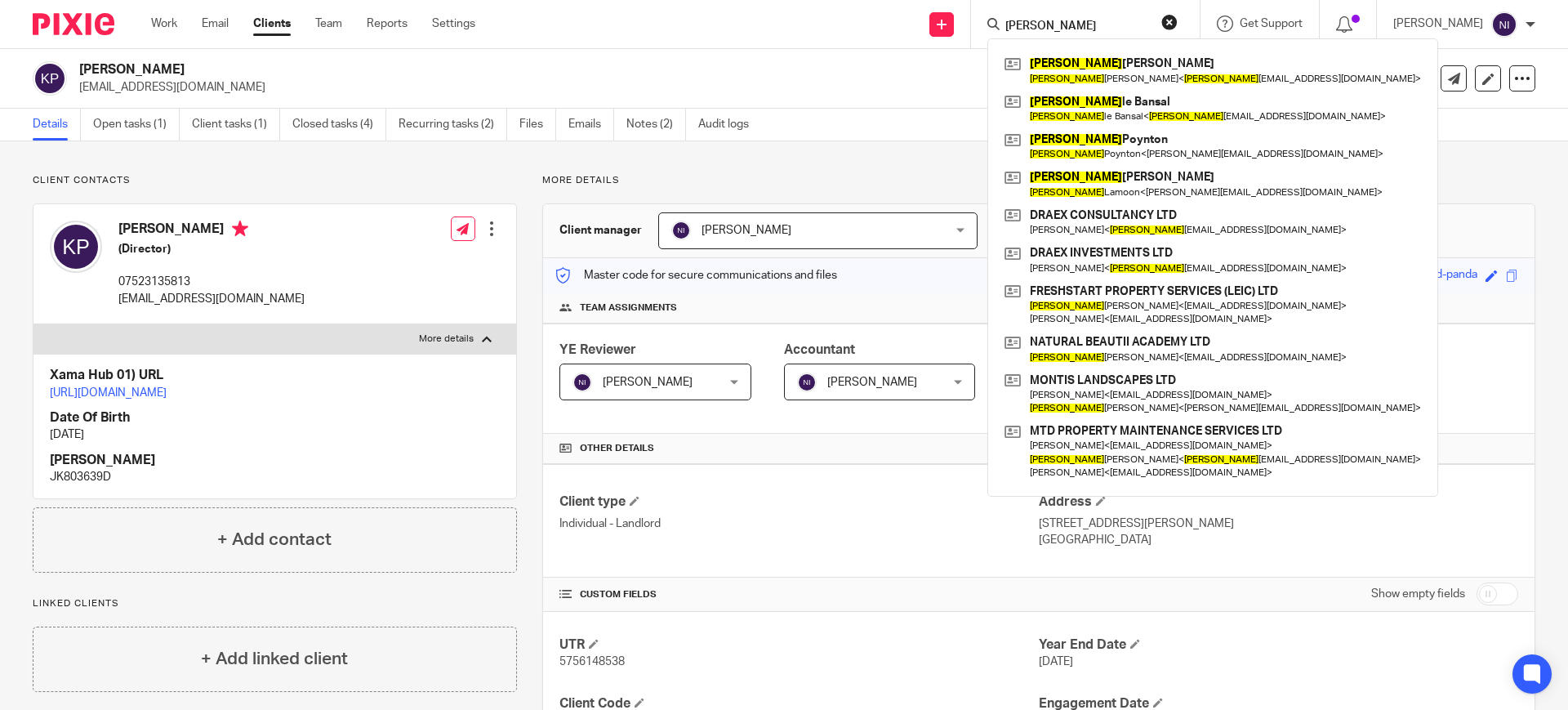
type input "daniel"
click at [1091, 28] on input "daniel" at bounding box center [1077, 27] width 147 height 15
drag, startPoint x: 1091, startPoint y: 28, endPoint x: 553, endPoint y: -25, distance: 540.6
click at [553, 0] on html "Work Email Clients Team Reports Settings Work Email Clients Team Reports Settin…" at bounding box center [784, 355] width 1568 height 710
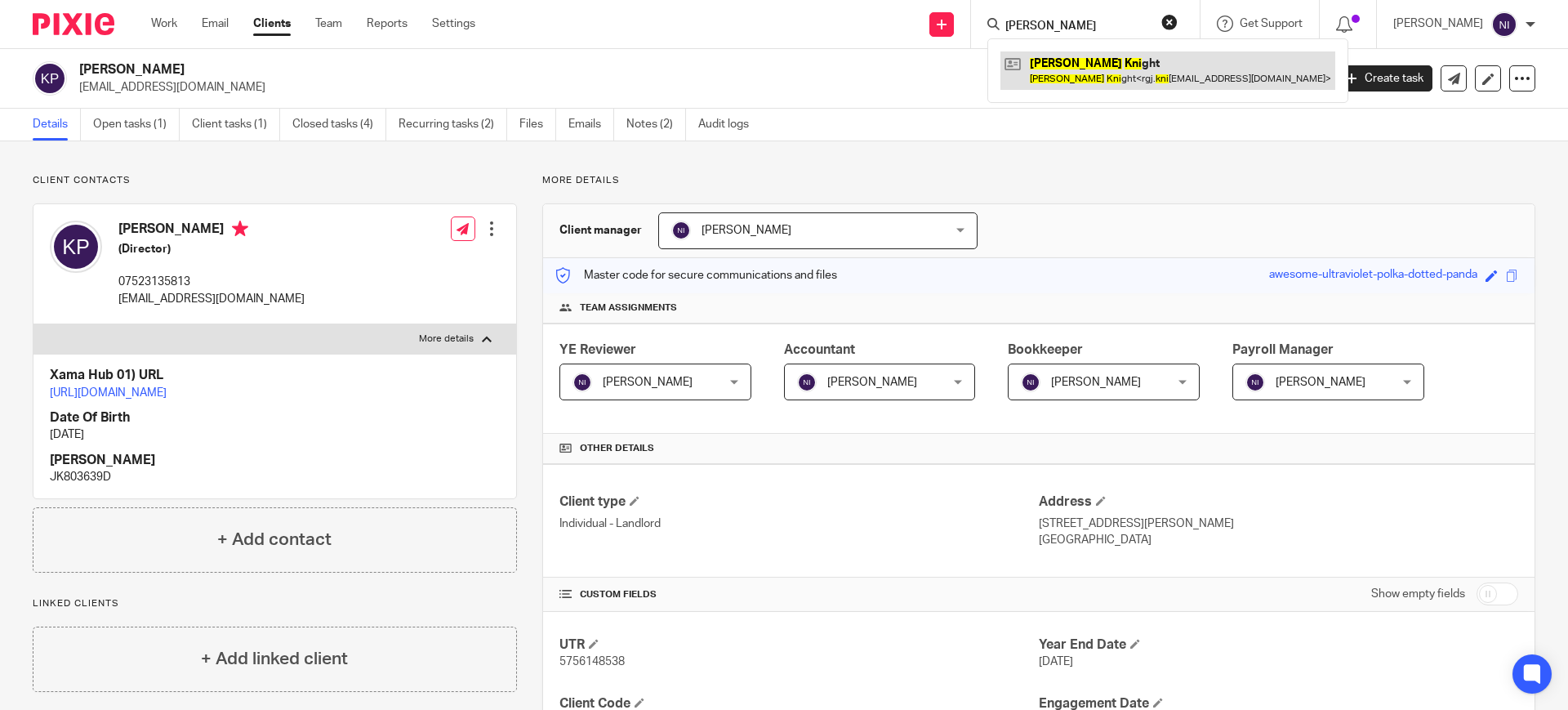
type input "richard kni"
click at [1088, 79] on link at bounding box center [1167, 70] width 334 height 37
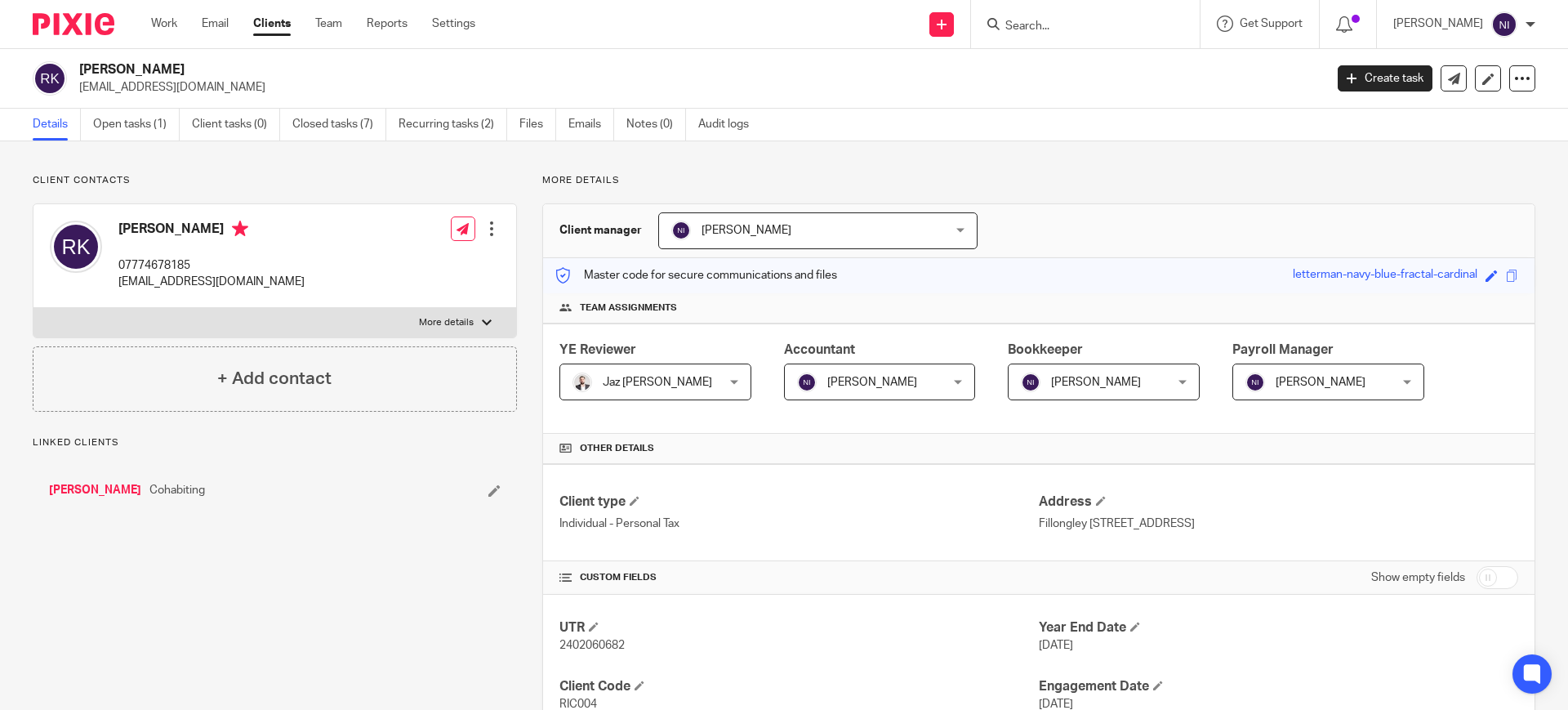
click at [454, 327] on p "More details" at bounding box center [446, 323] width 55 height 13
click at [34, 308] on input "More details" at bounding box center [33, 307] width 1 height 1
checkbox input "true"
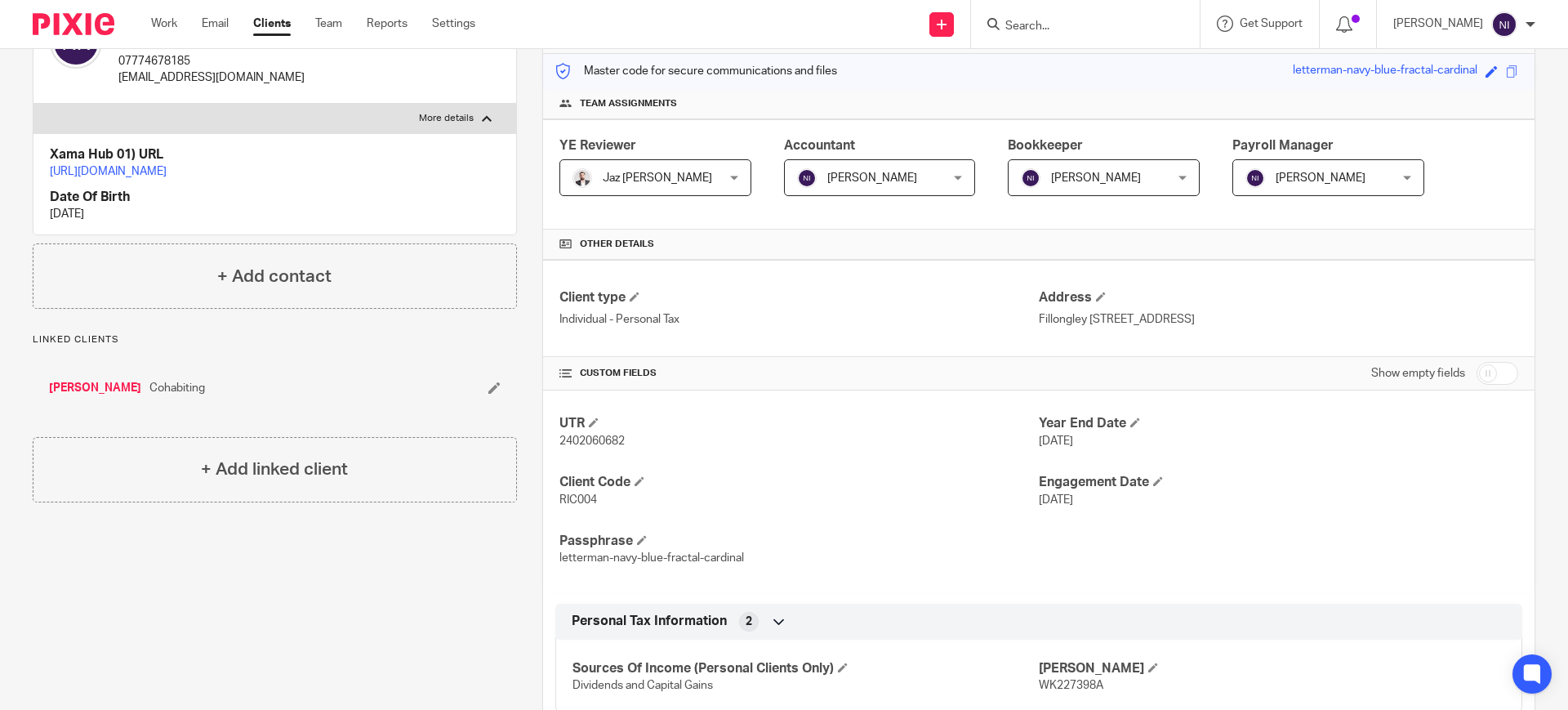
scroll to position [306, 0]
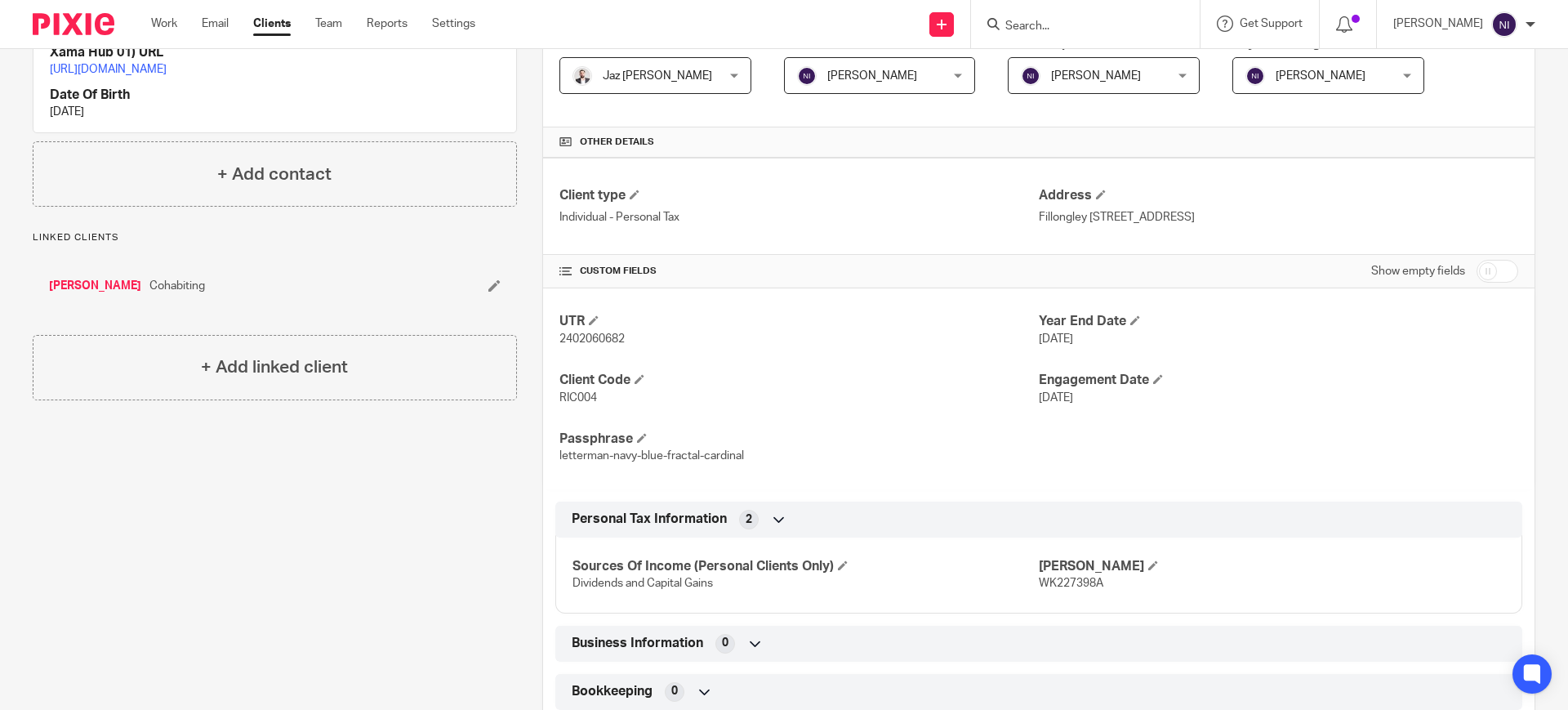
click at [1064, 577] on span "WK227398A" at bounding box center [1070, 583] width 65 height 12
copy span "WK227398A"
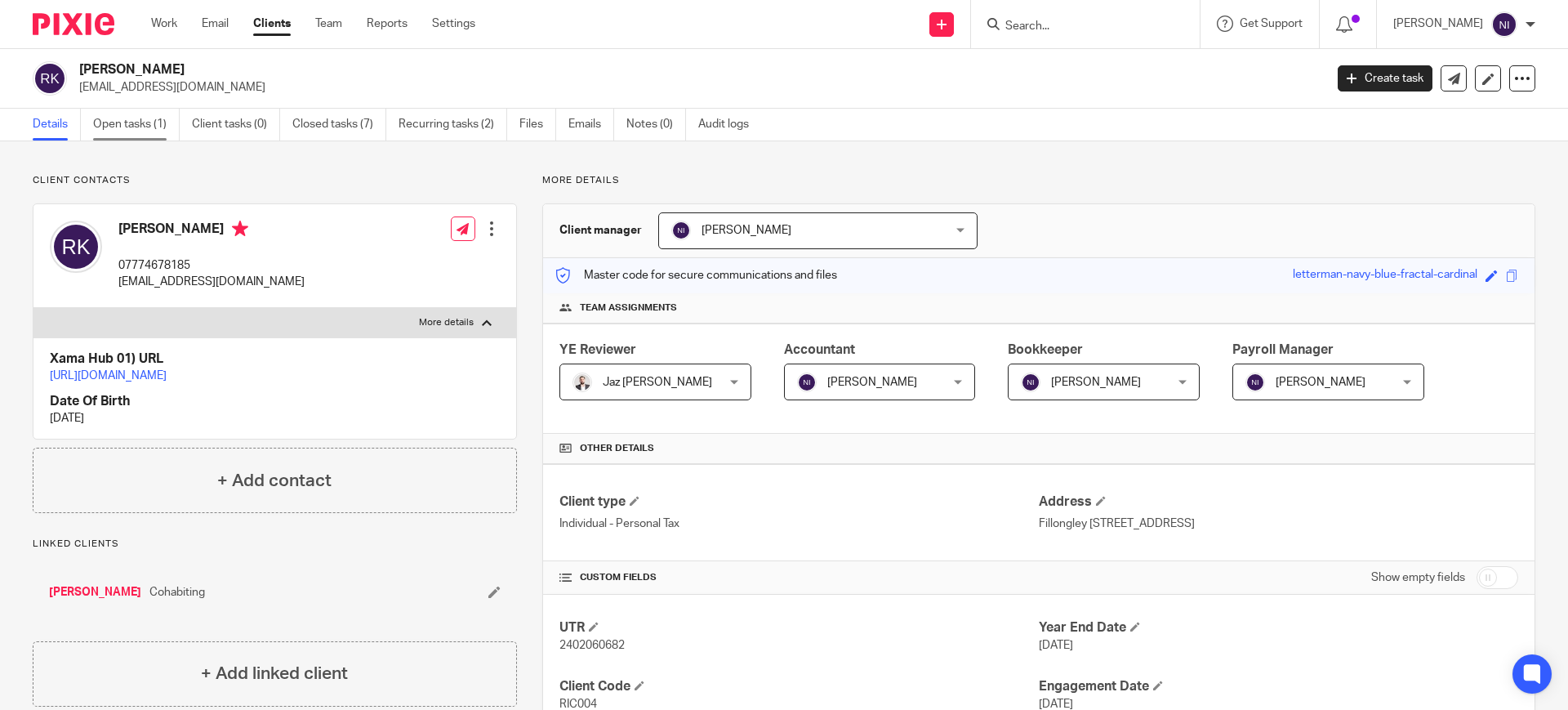
click at [139, 125] on link "Open tasks (1)" at bounding box center [135, 125] width 86 height 32
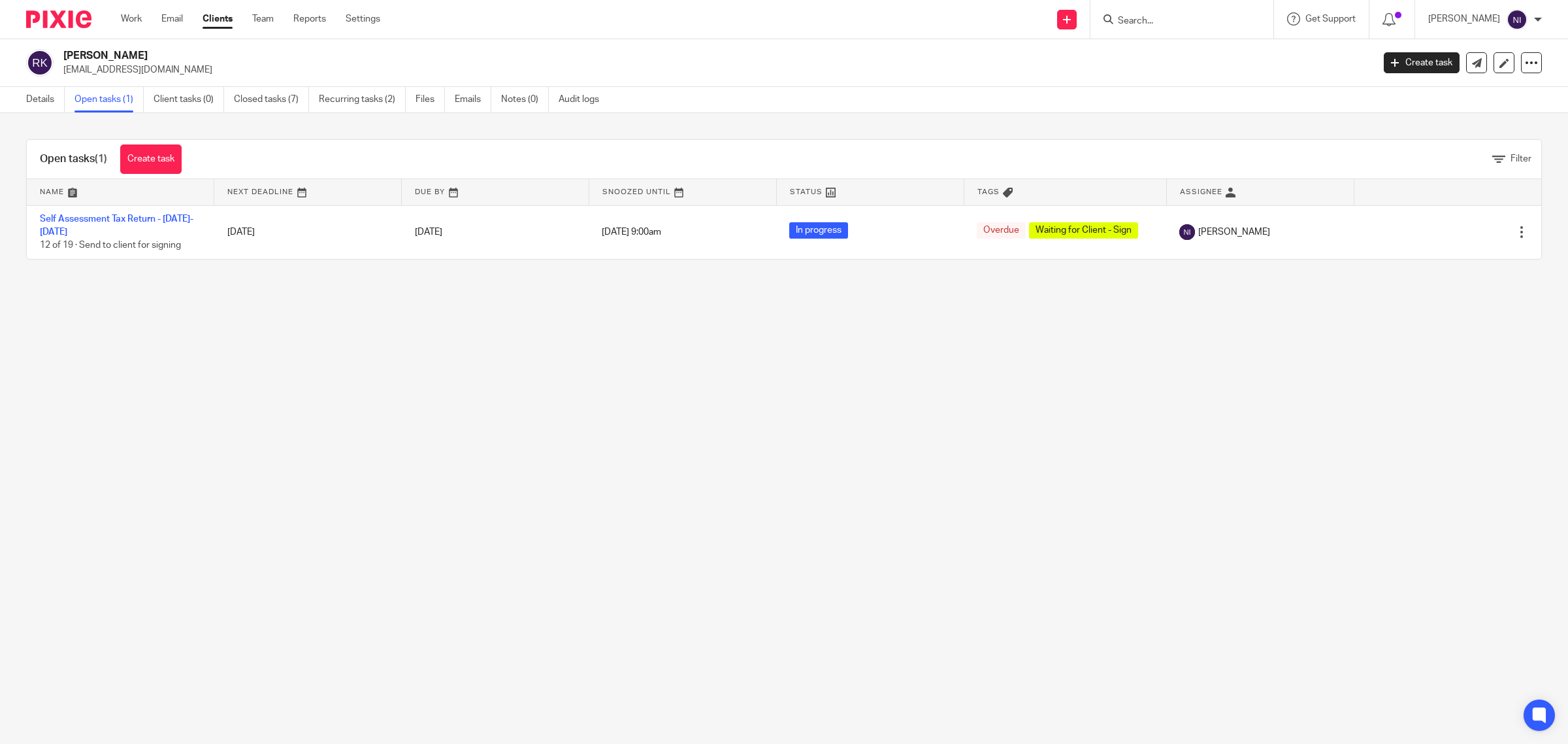
click at [1151, 26] on input "Search" at bounding box center [1175, 22] width 118 height 12
click at [1150, 20] on input "Search" at bounding box center [1175, 22] width 118 height 12
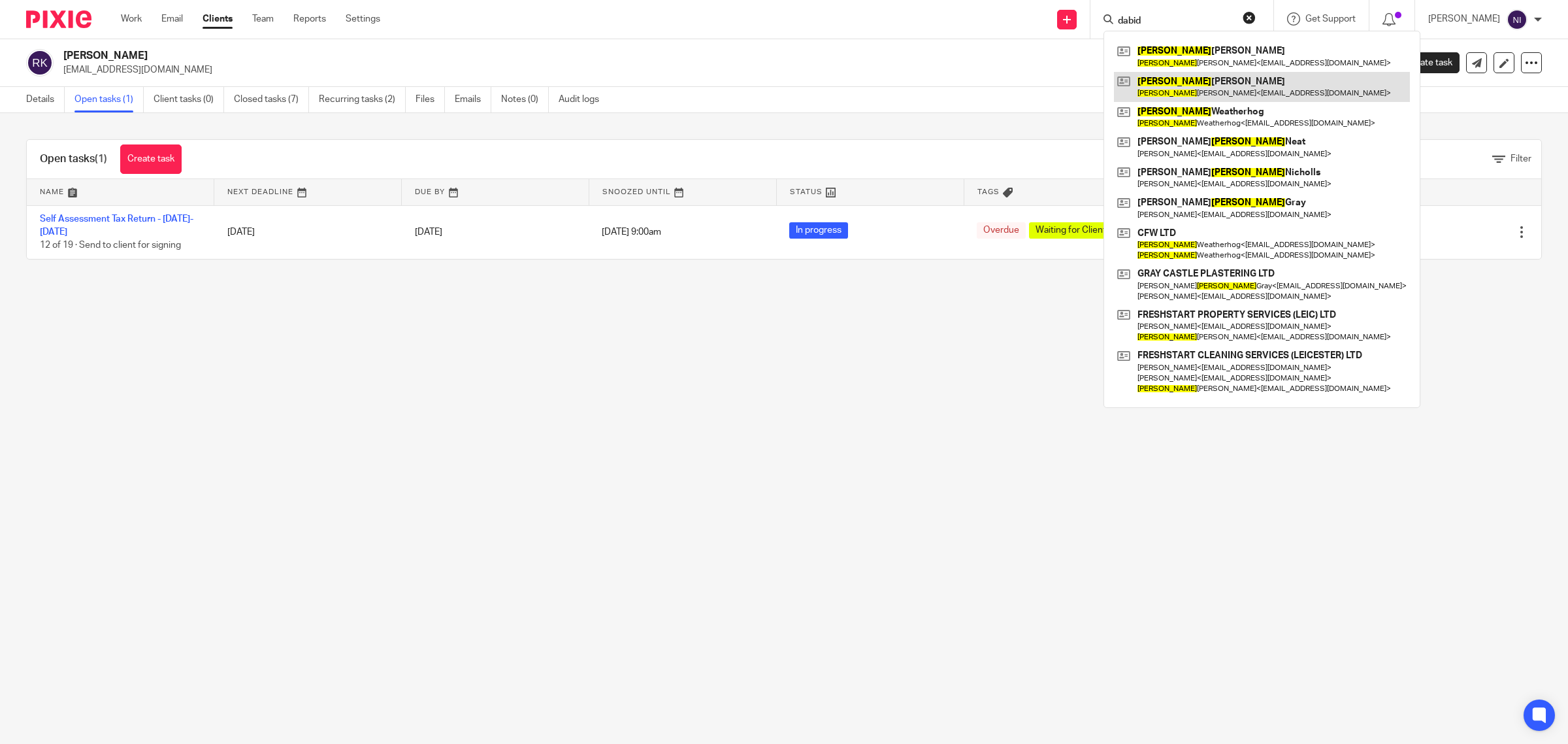
type input "dabid"
click at [1178, 89] on link at bounding box center [1261, 87] width 296 height 30
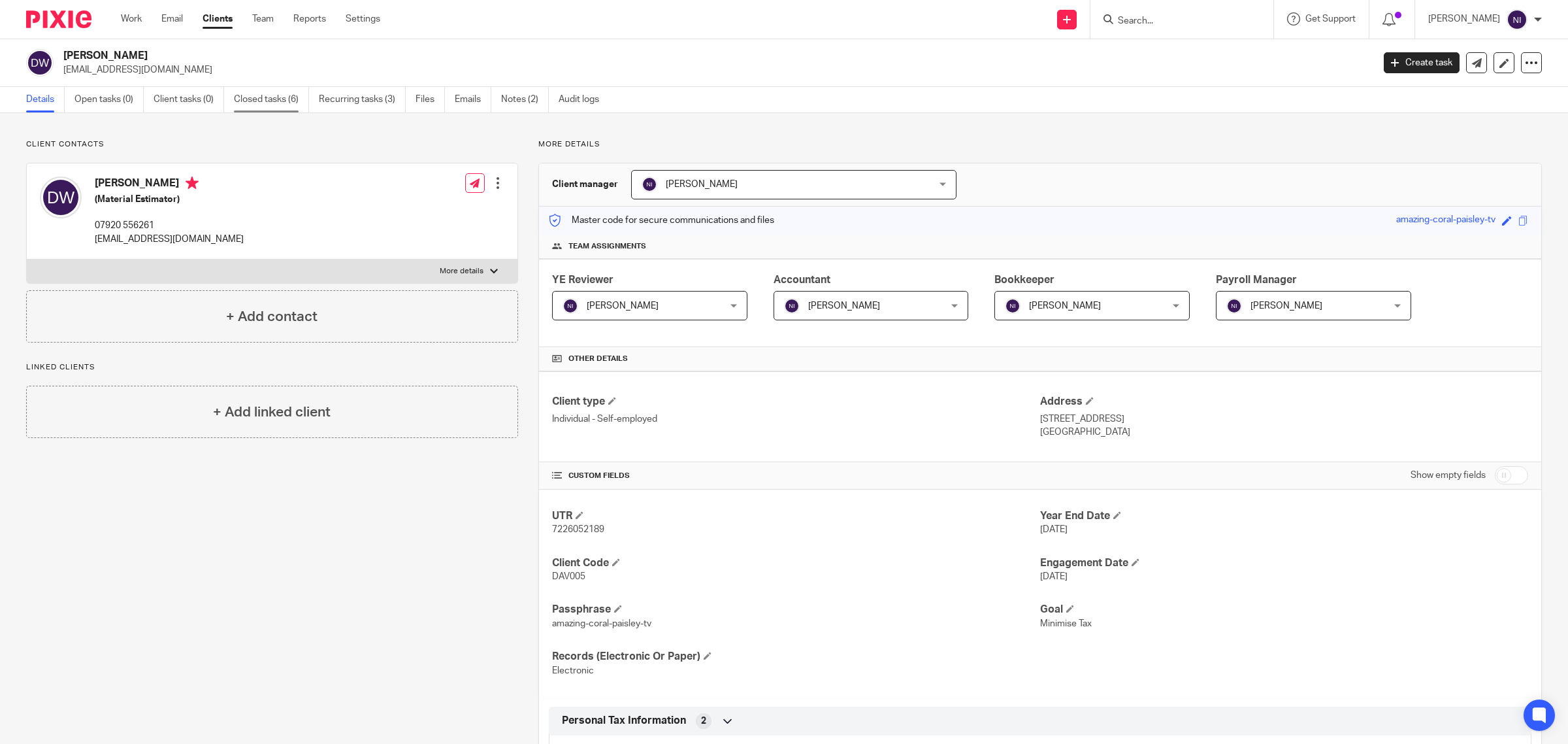
click at [284, 98] on link "Closed tasks (6)" at bounding box center [271, 100] width 75 height 25
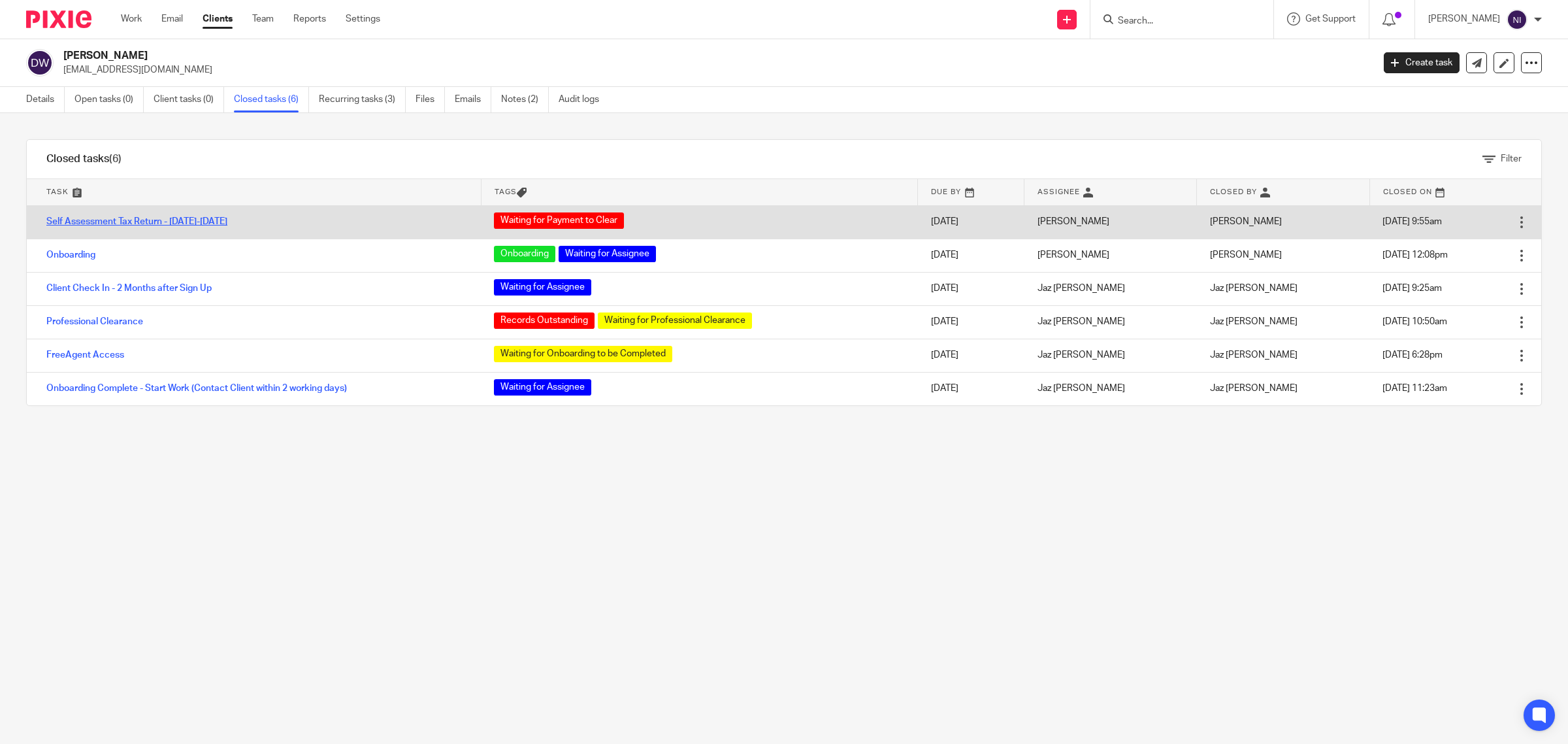
click at [151, 220] on link "Self Assessment Tax Return - [DATE]-[DATE]" at bounding box center [137, 221] width 181 height 9
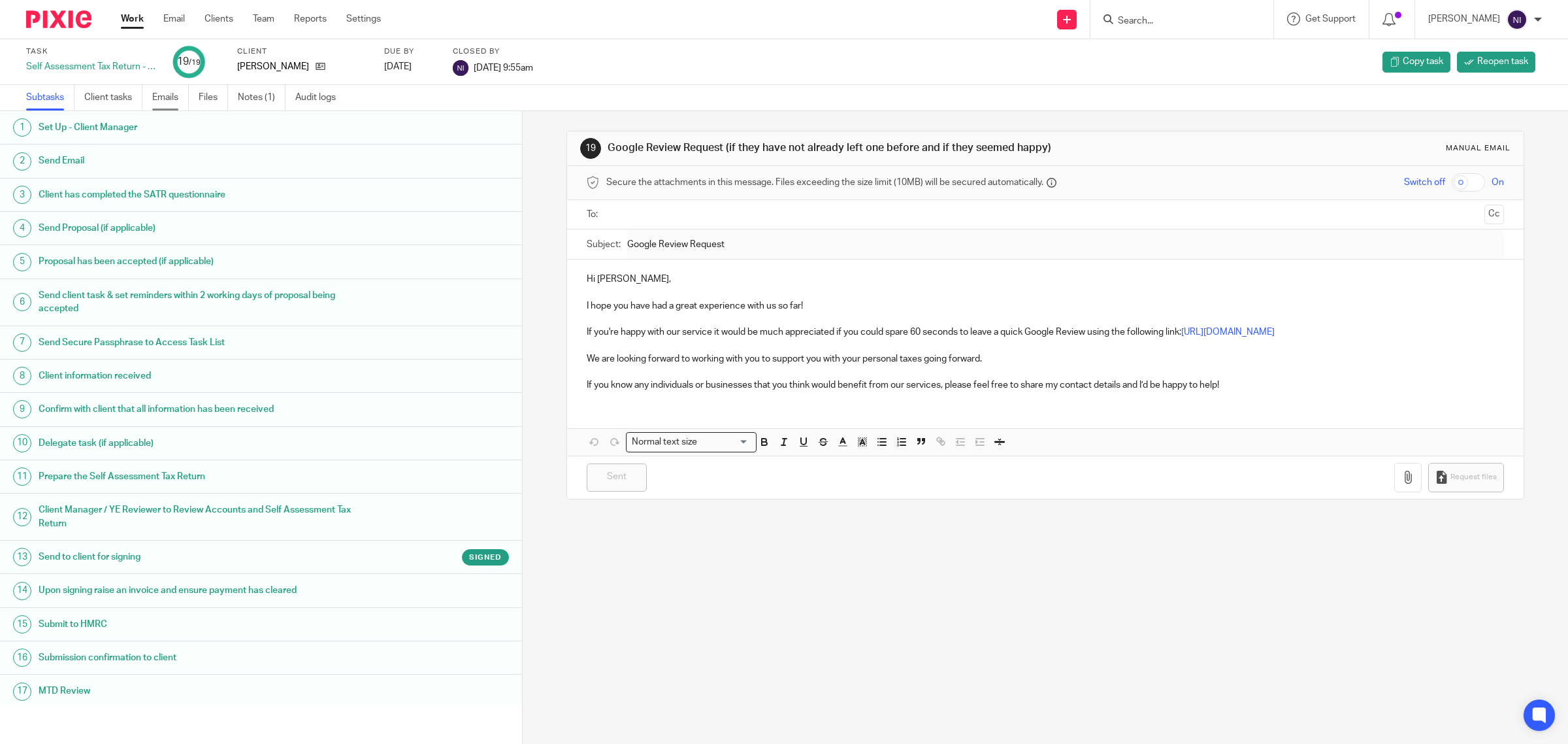
click at [182, 95] on link "Emails" at bounding box center [170, 97] width 36 height 25
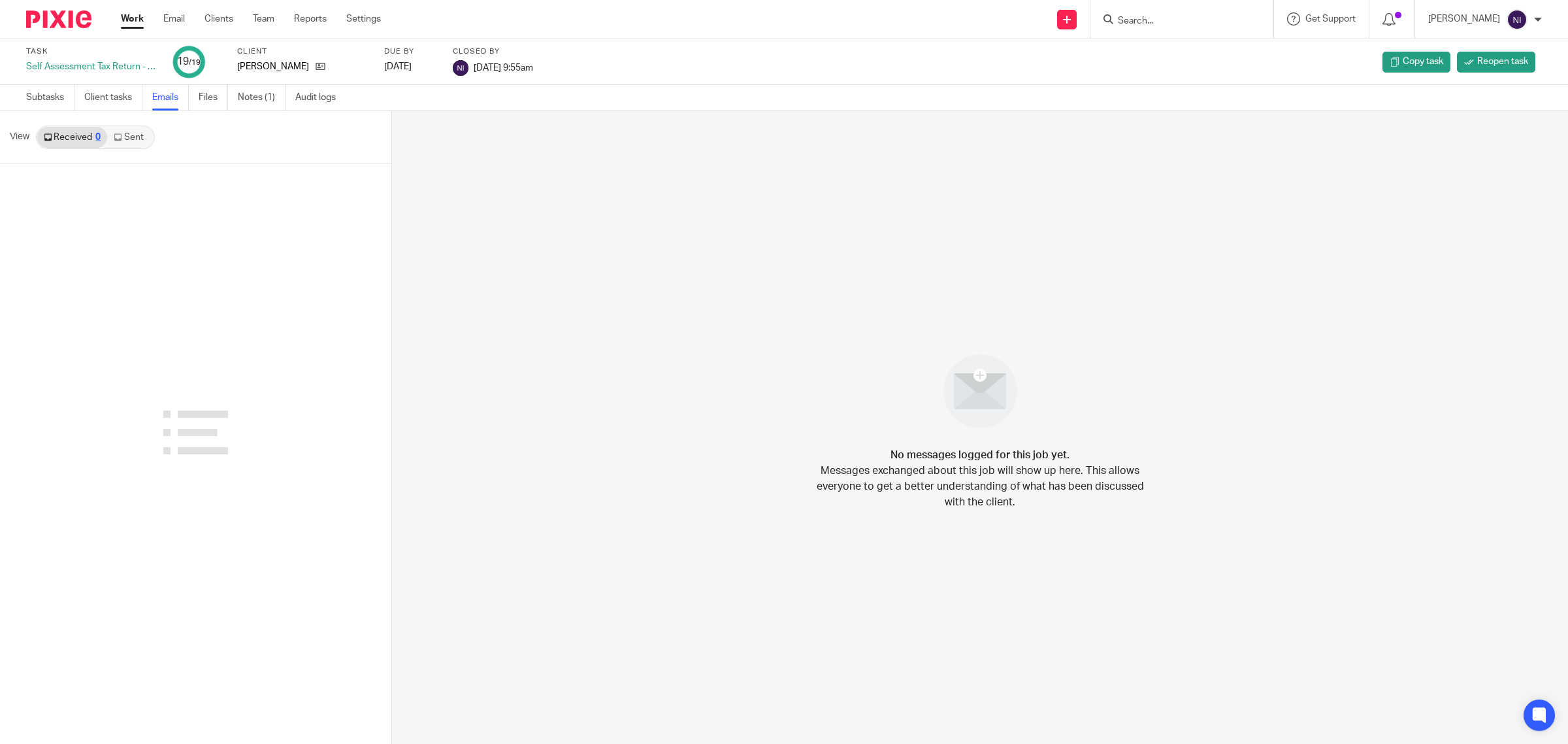
click at [136, 139] on link "Sent" at bounding box center [129, 137] width 46 height 21
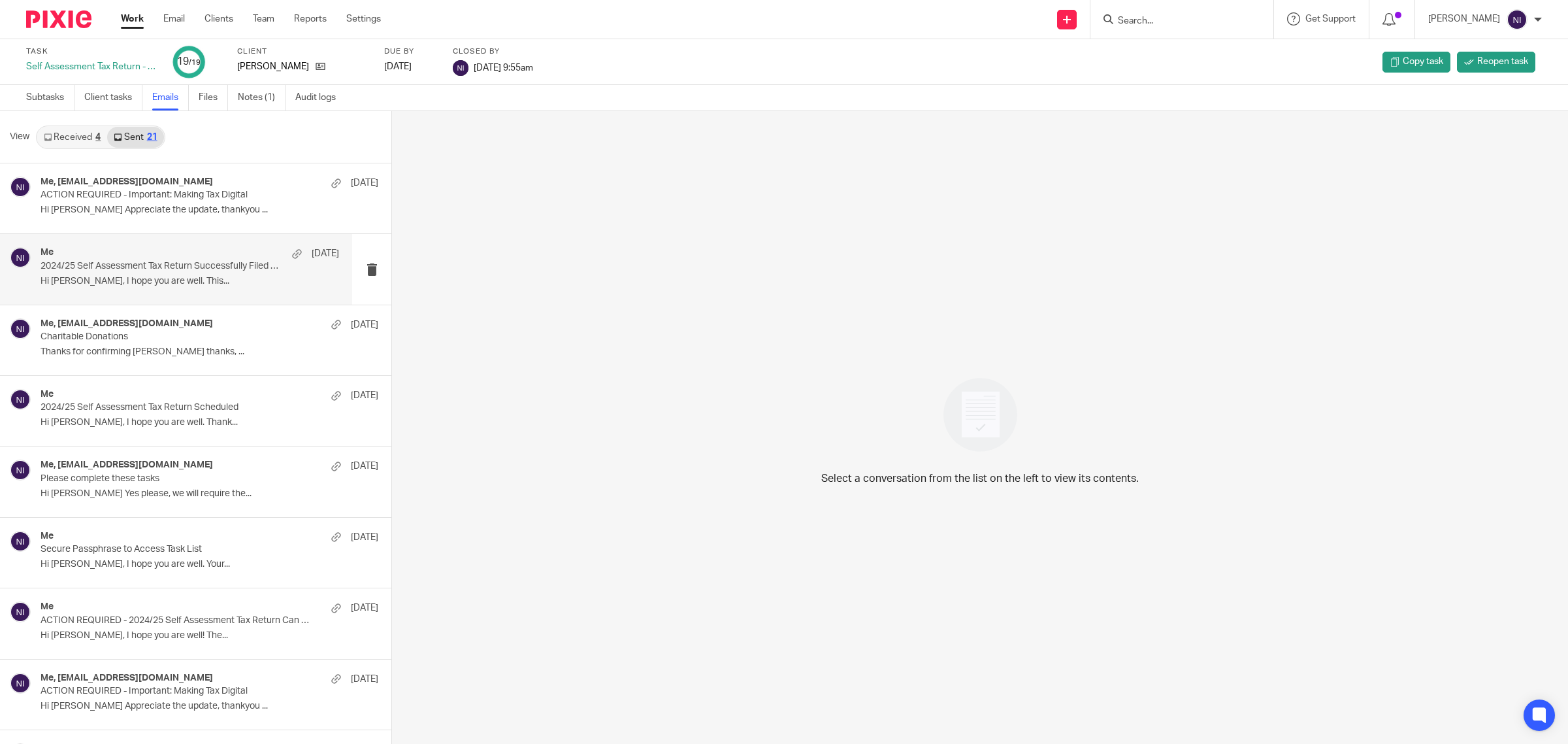
click at [169, 291] on div "Me [DATE]/25 Self Assessment Tax Return Successfully Filed with HMRC Hi [PERSON…" at bounding box center [190, 269] width 299 height 44
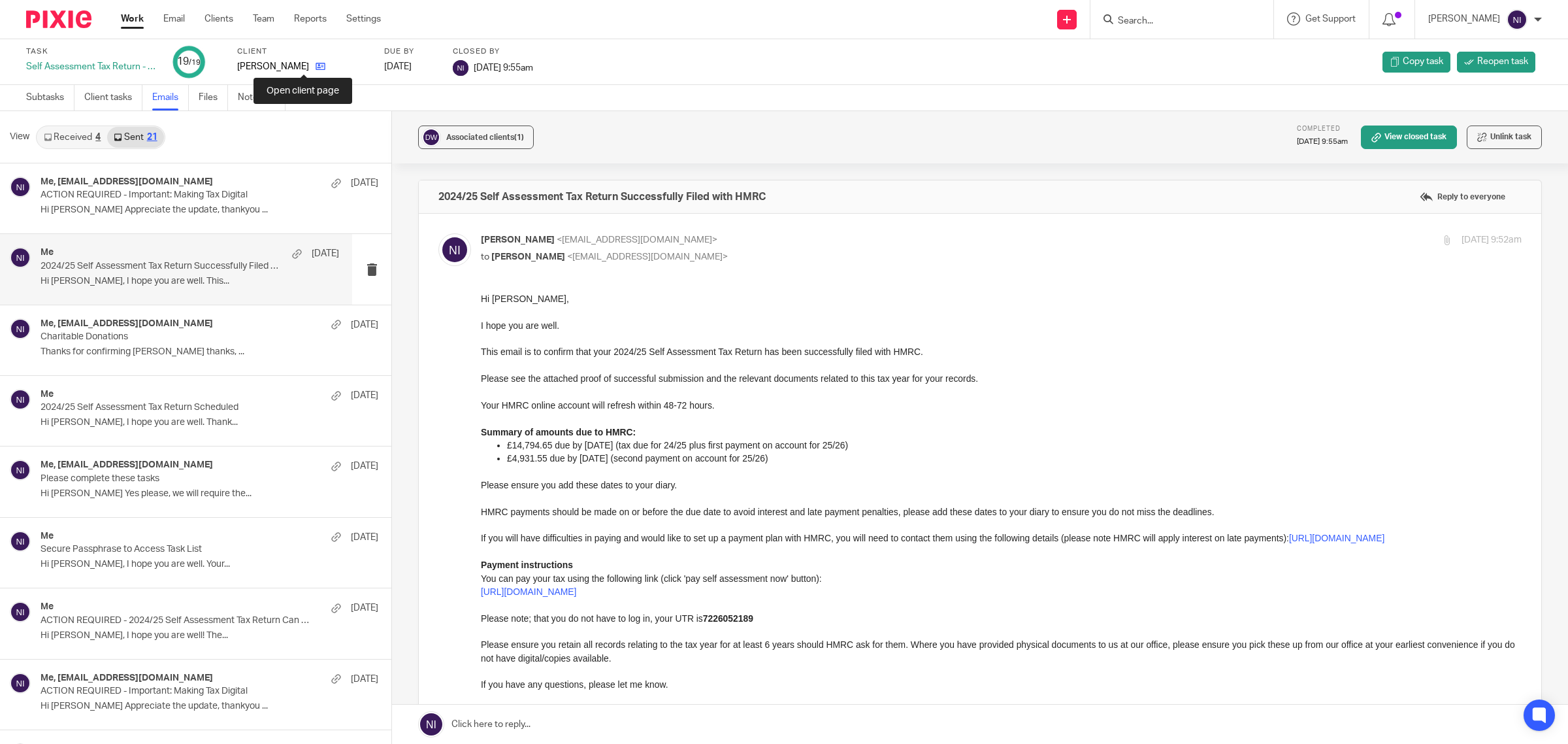
click at [315, 67] on icon at bounding box center [320, 65] width 9 height 9
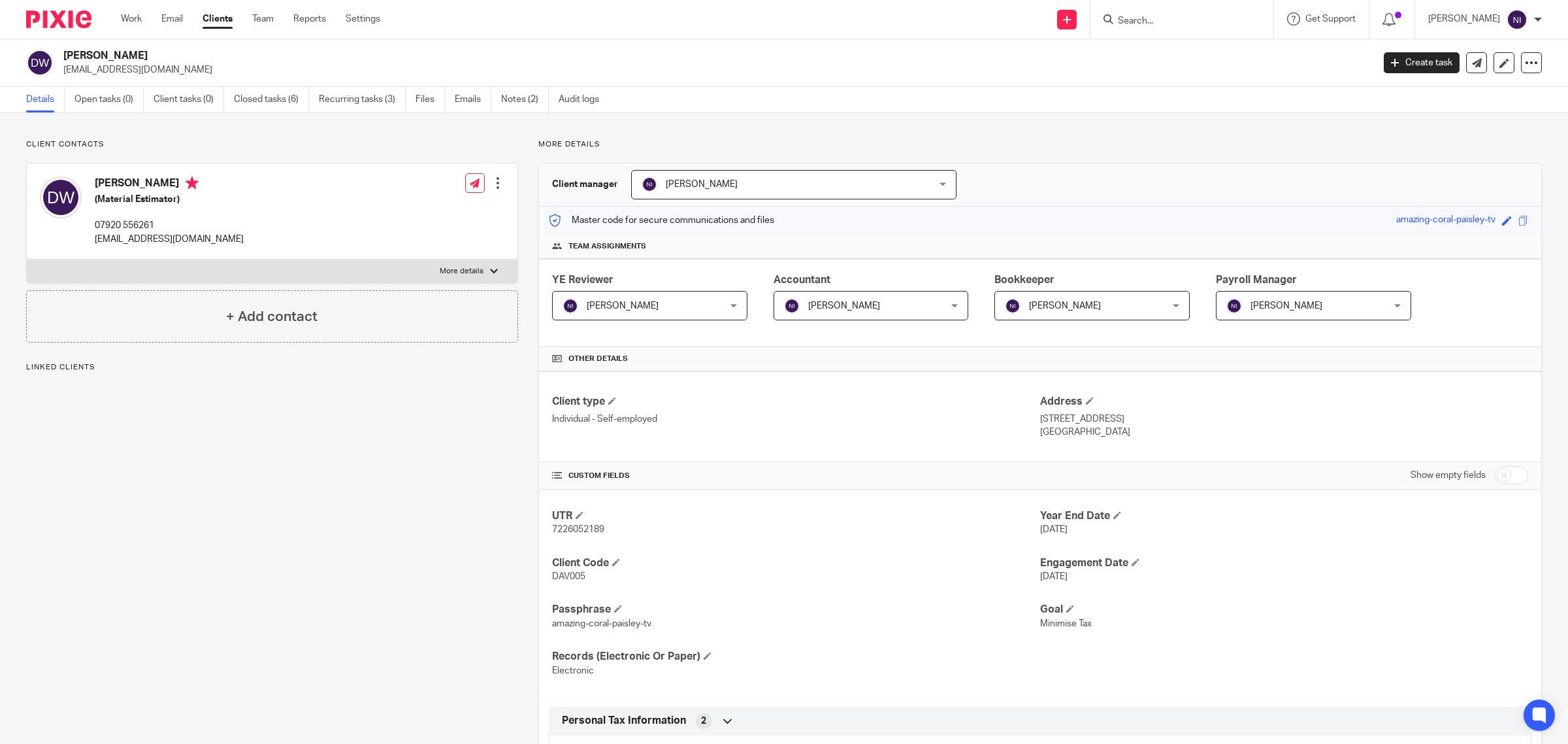
click at [466, 263] on label "More details" at bounding box center [272, 271] width 491 height 23
click at [27, 260] on input "More details" at bounding box center [26, 259] width 1 height 1
checkbox input "true"
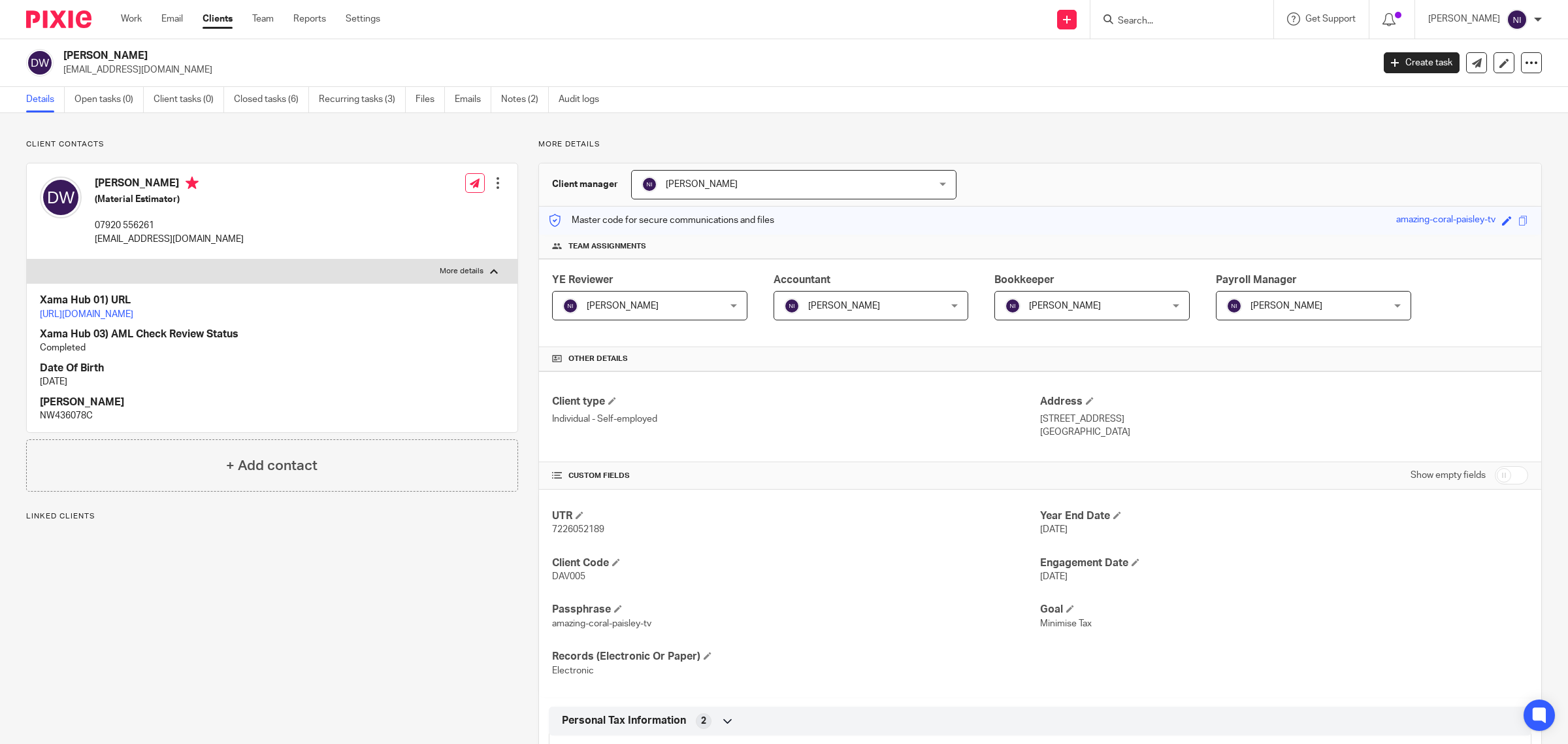
click at [64, 423] on p "NW436078C" at bounding box center [272, 416] width 465 height 13
copy p "NW436078C"
